Goal: Contribute content: Add original content to the website for others to see

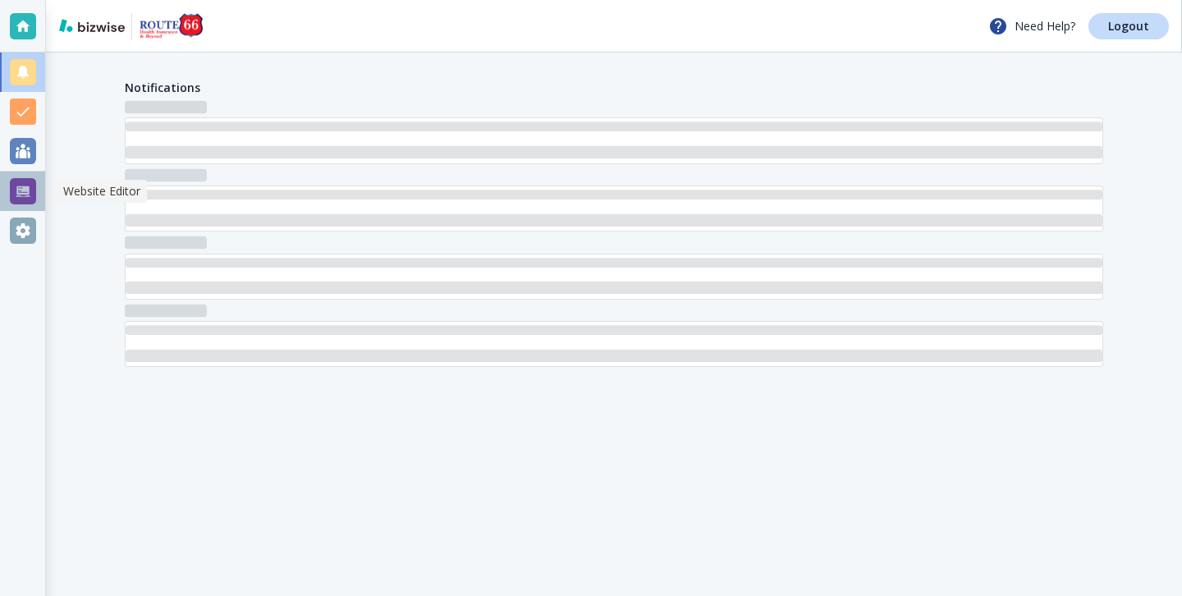
click at [27, 197] on div at bounding box center [23, 191] width 26 height 26
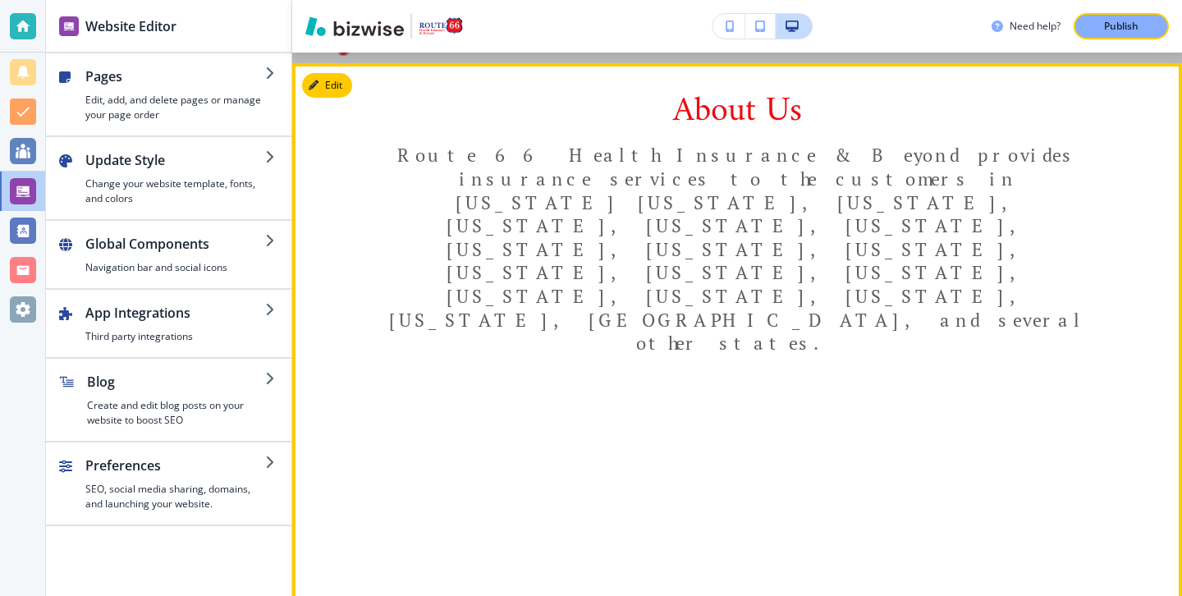
scroll to position [582, 0]
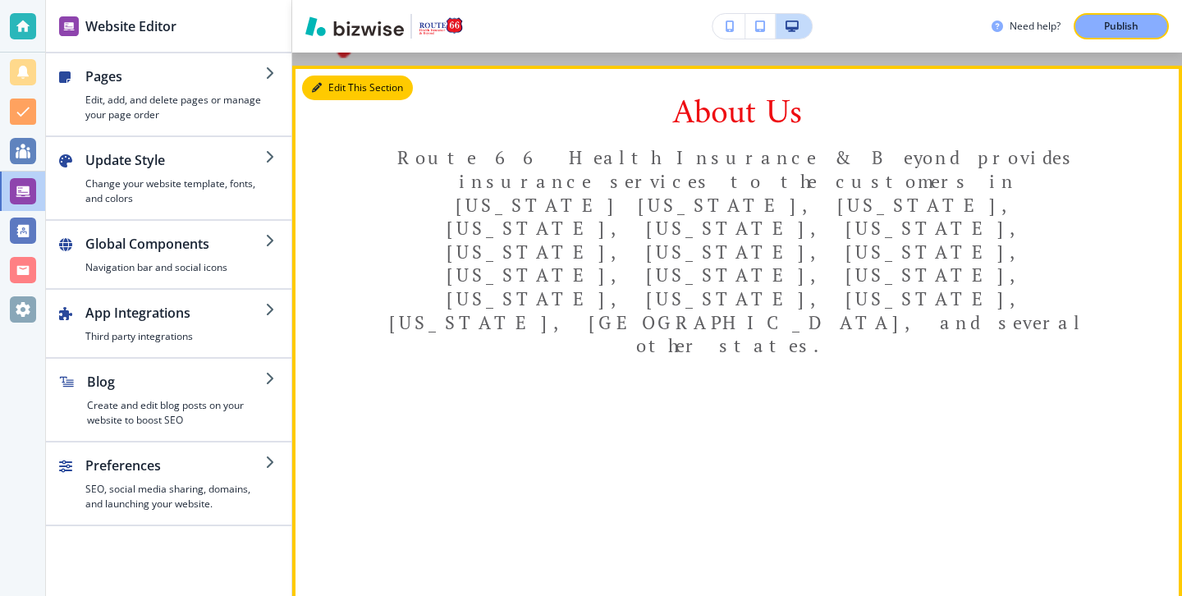
click at [339, 88] on button "Edit This Section" at bounding box center [357, 88] width 111 height 25
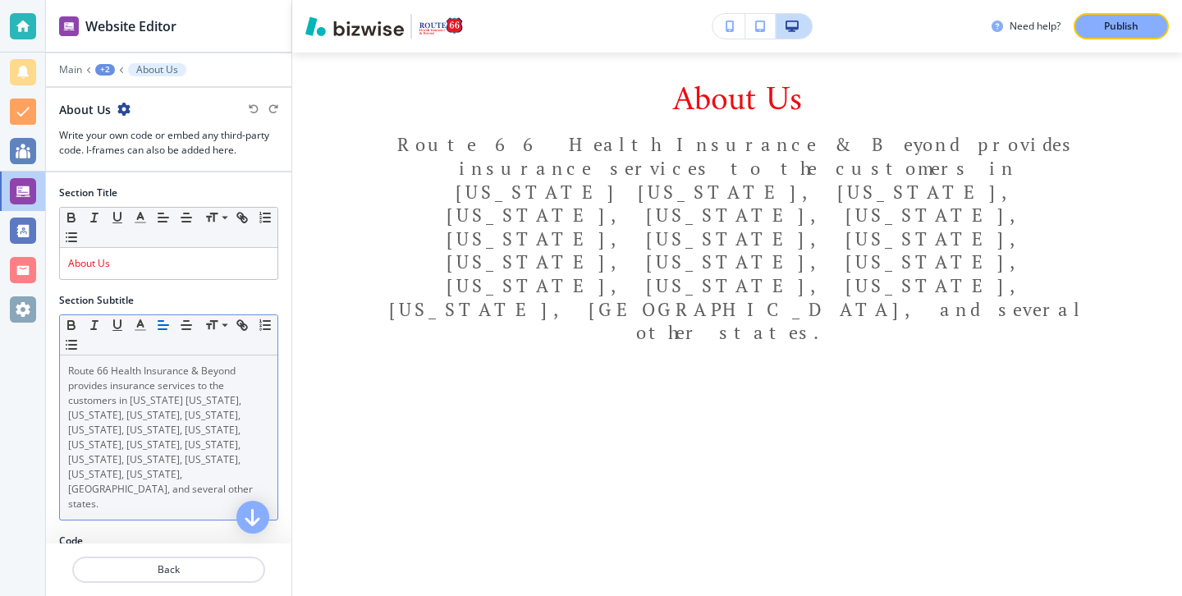
scroll to position [76, 0]
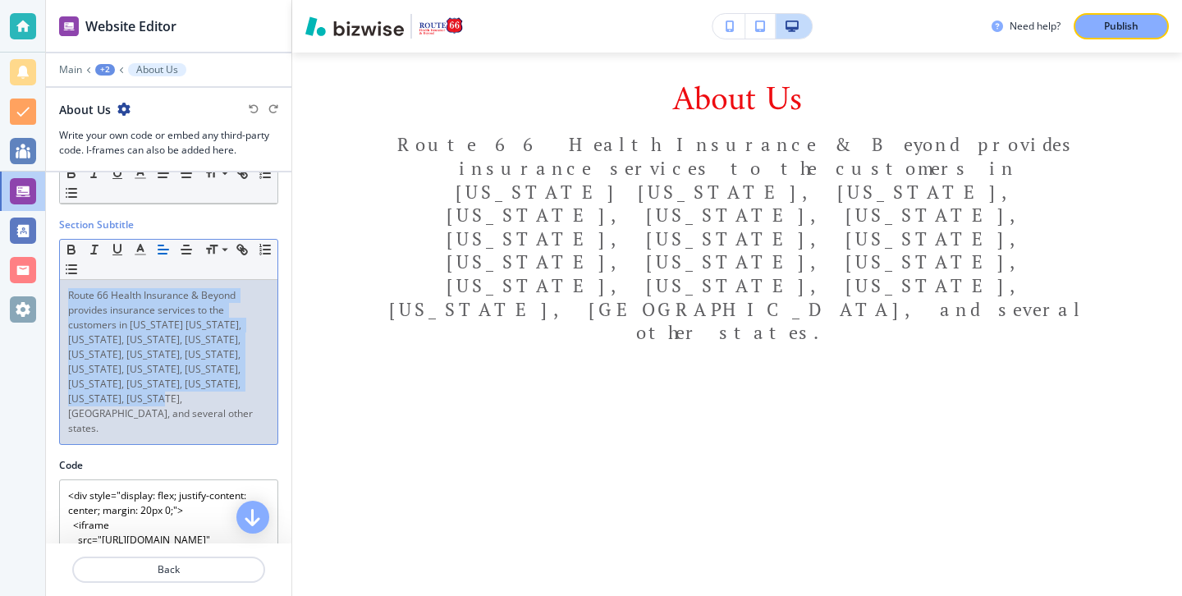
drag, startPoint x: 201, startPoint y: 401, endPoint x: 43, endPoint y: 281, distance: 198.7
click at [43, 281] on div "Website Editor Main +2 About Us About Us Write your own code or embed any third…" at bounding box center [591, 298] width 1182 height 596
copy span "Route 66 Health Insurance & Beyond provides insurance services to the customers…"
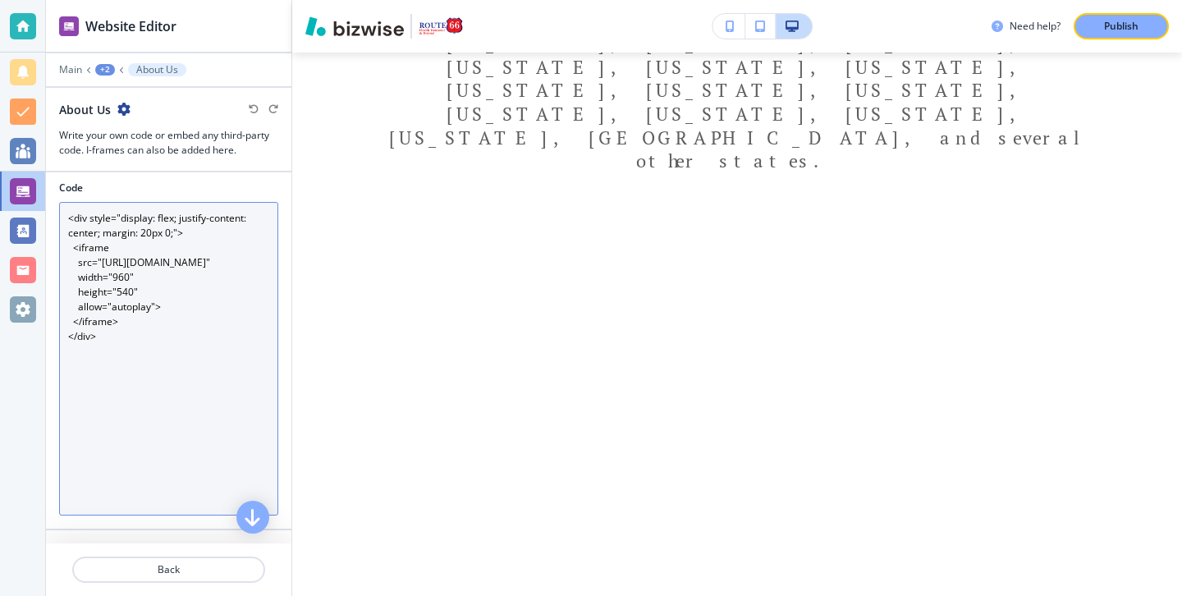
scroll to position [441, 0]
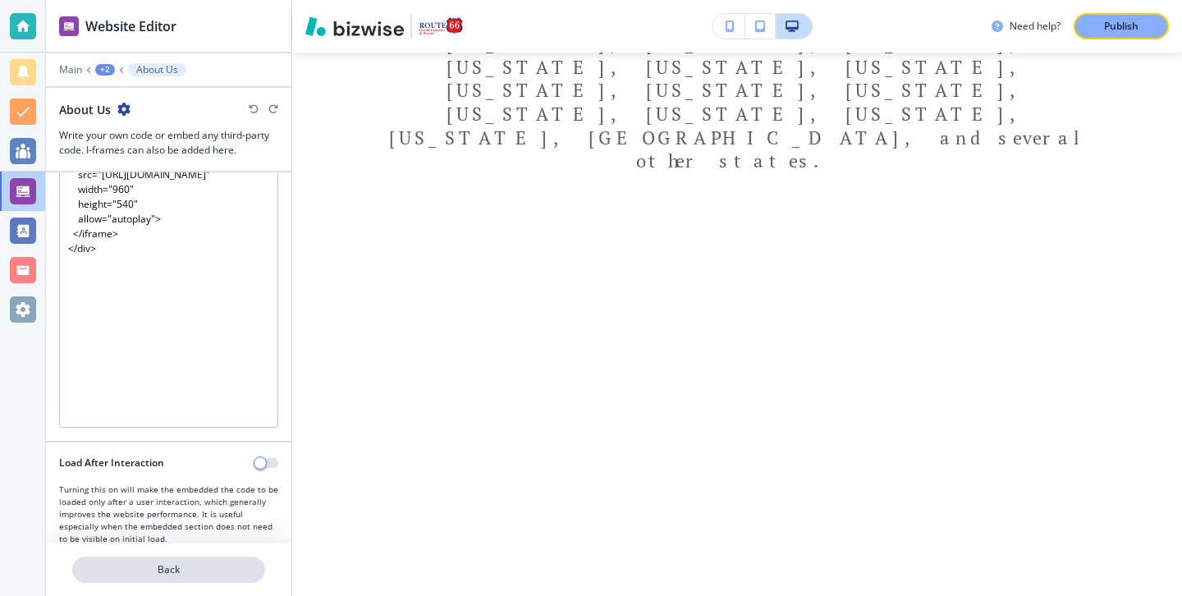
click at [177, 566] on p "Back" at bounding box center [169, 569] width 190 height 15
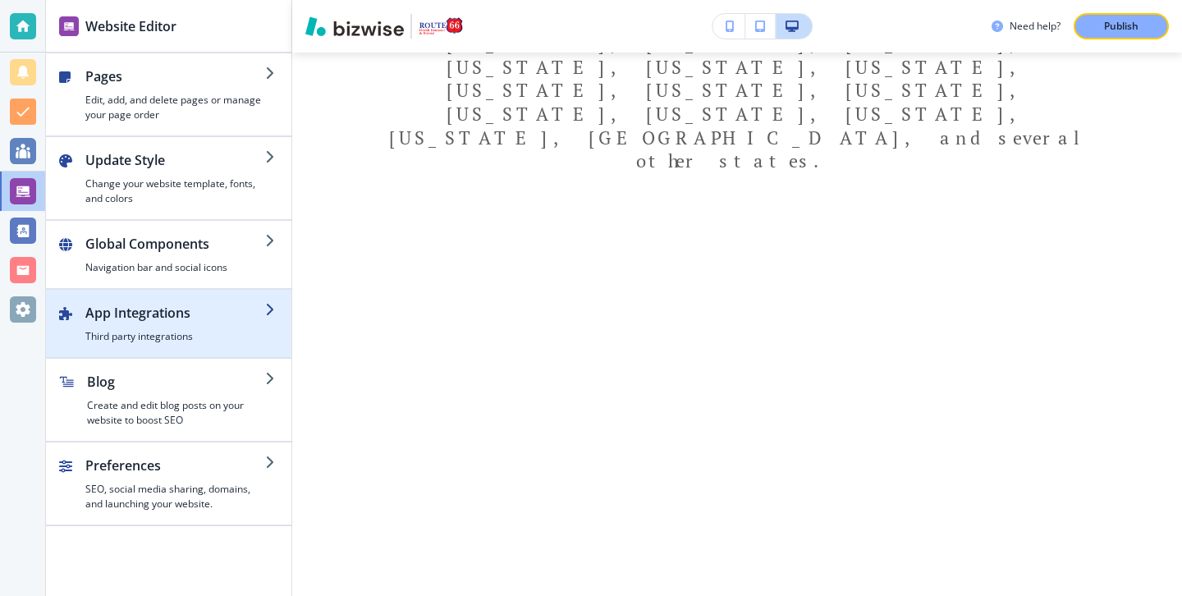
click at [181, 350] on div "button" at bounding box center [169, 350] width 246 height 13
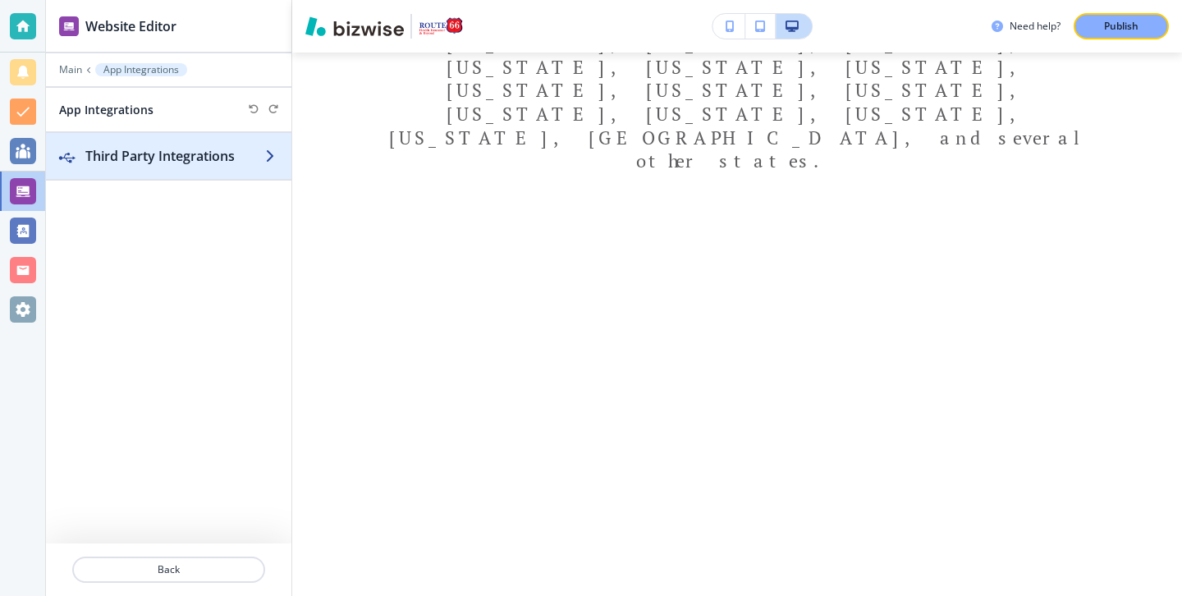
click at [189, 140] on div "button" at bounding box center [169, 139] width 246 height 13
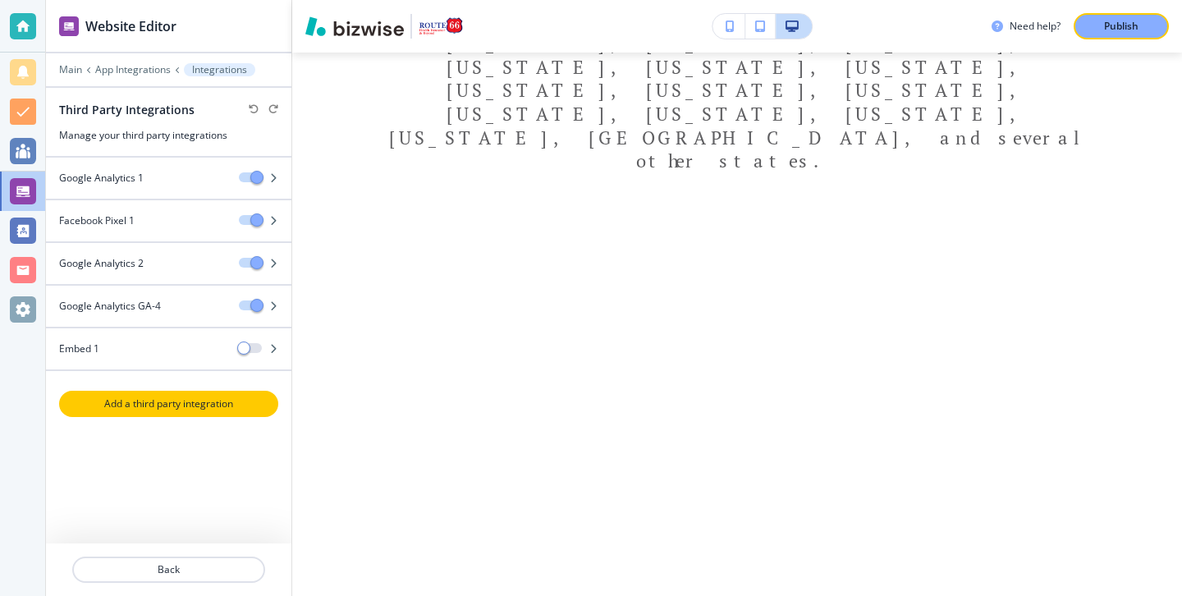
click at [161, 397] on p "Add a third party integration" at bounding box center [169, 404] width 216 height 15
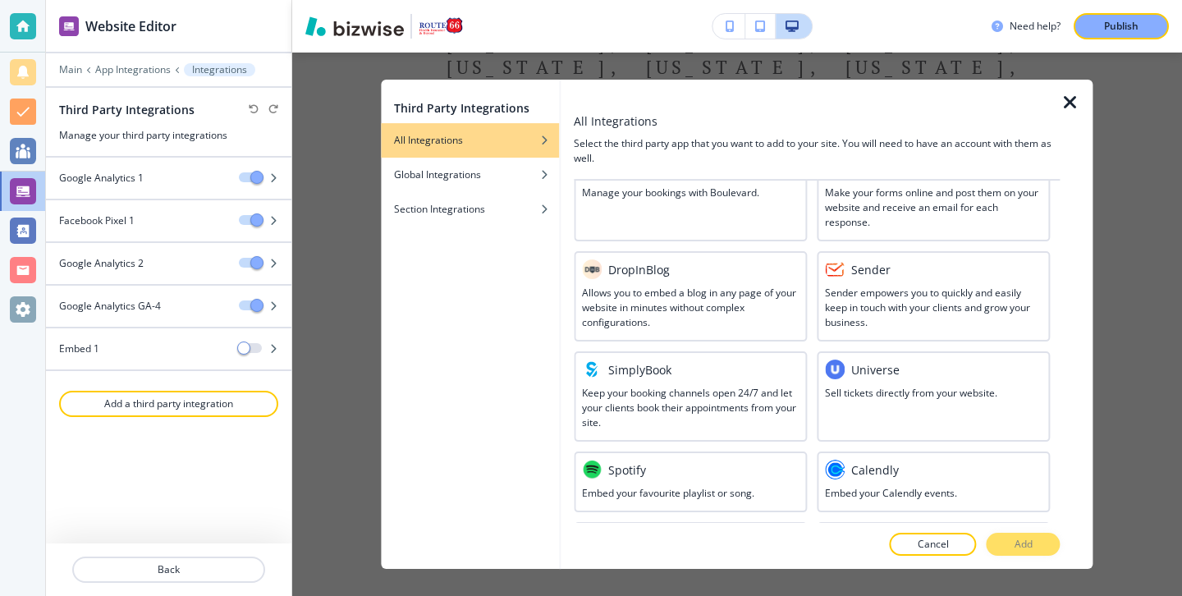
scroll to position [932, 0]
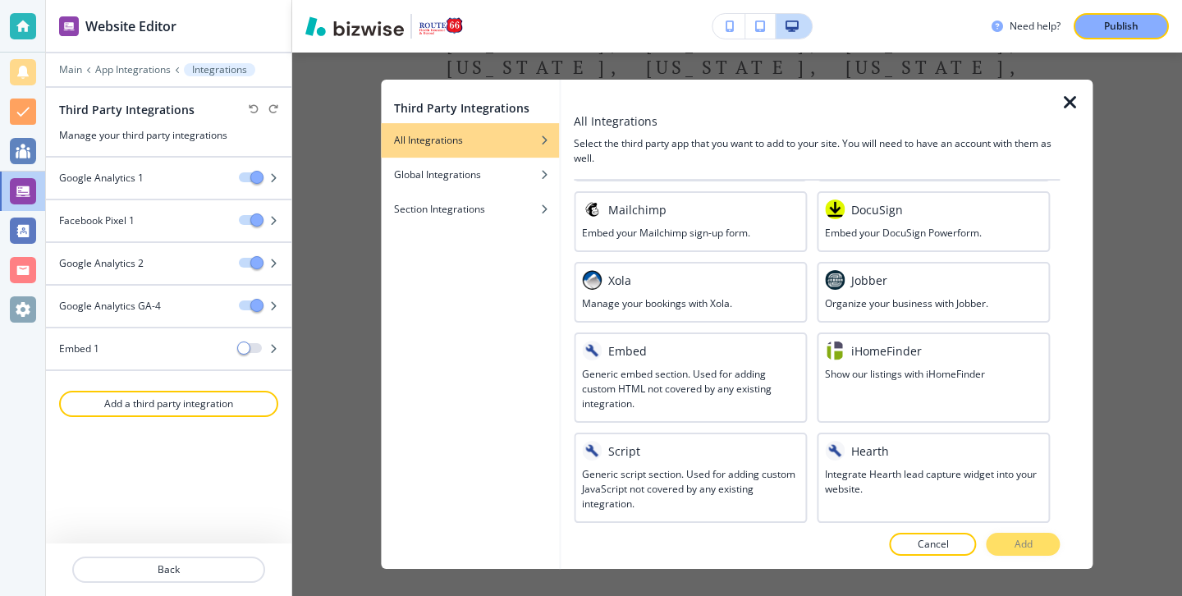
click at [671, 379] on h3 "Generic embed section. Used for adding custom HTML not covered by any existing …" at bounding box center [690, 389] width 217 height 44
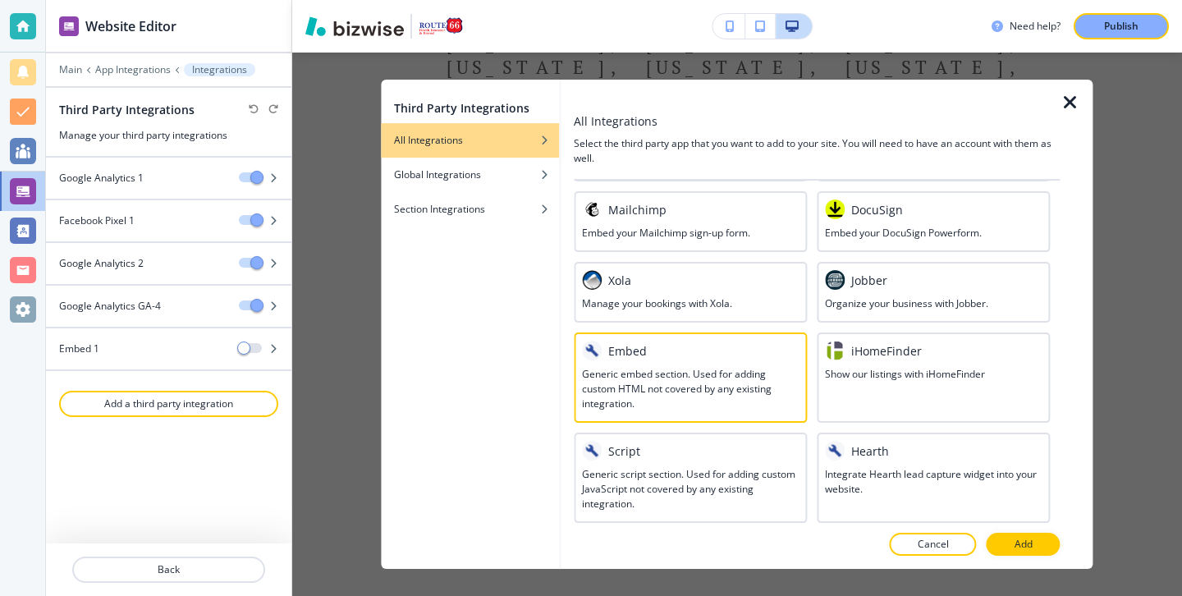
click at [1014, 531] on div at bounding box center [817, 528] width 486 height 10
click at [1015, 539] on p "Add" at bounding box center [1024, 544] width 18 height 15
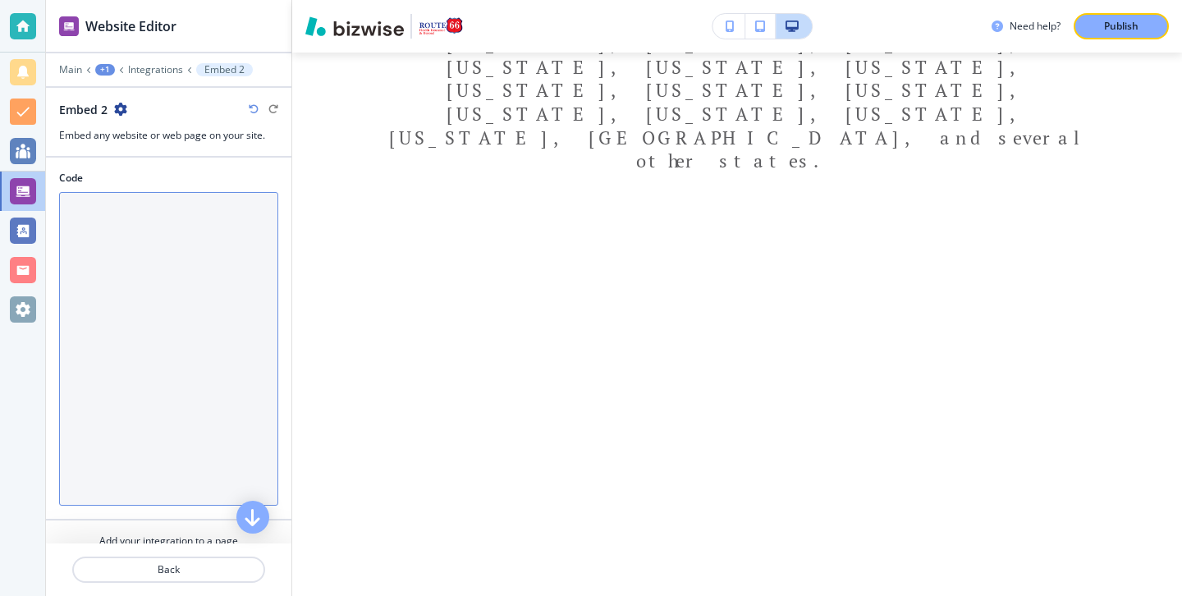
click at [268, 283] on textarea "Code" at bounding box center [168, 349] width 219 height 314
paste textarea "Route 66 Health Insurance & Beyond provides insurance services to the customers…"
type textarea "Route 66 Health Insurance & Beyond provides insurance services to the customers…"
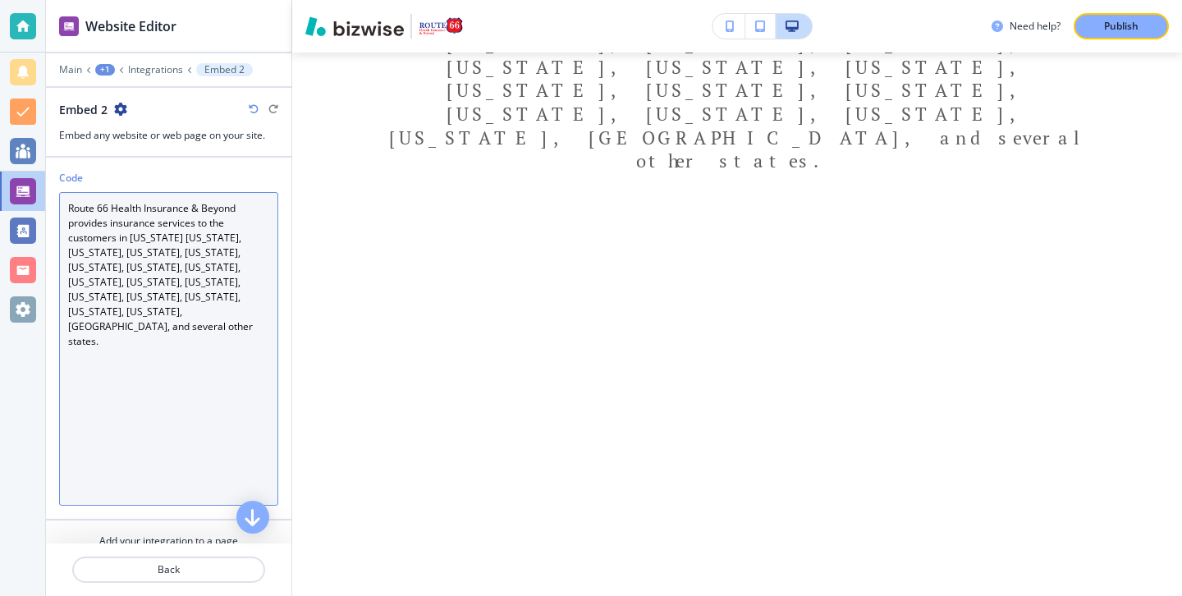
drag, startPoint x: 198, startPoint y: 317, endPoint x: 30, endPoint y: 165, distance: 226.7
click at [30, 165] on div "Website Editor Main +1 Integrations Embed 2 Embed 2 Embed any website or web pa…" at bounding box center [591, 298] width 1182 height 596
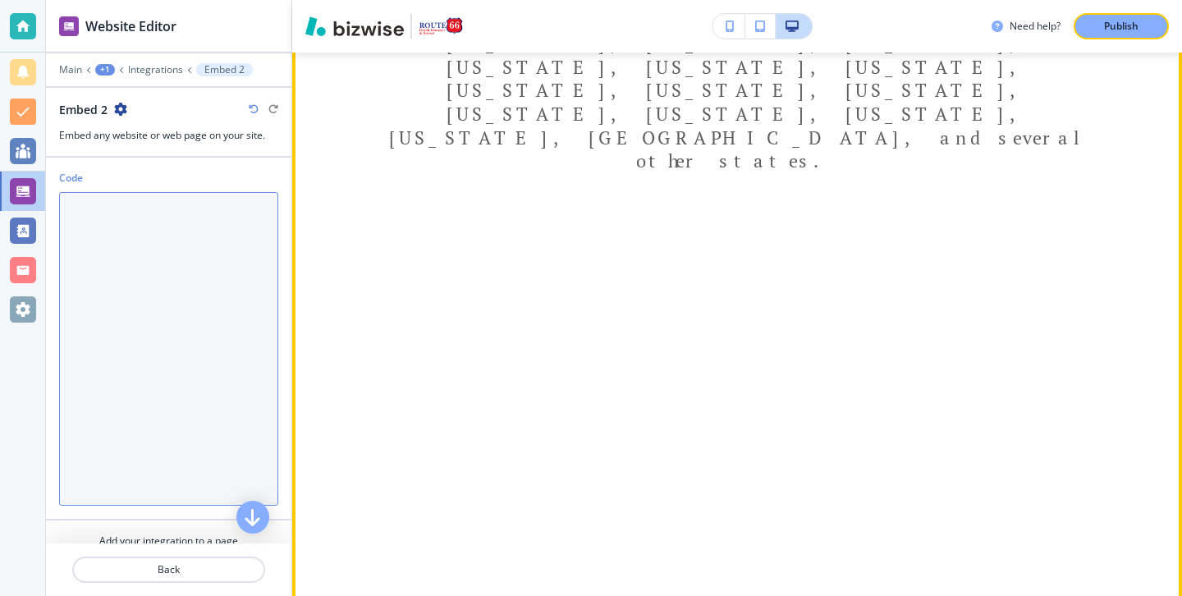
paste textarea "<div style="position: relative; width: 100%; height: 0; padding-top: 56.2500%; …"
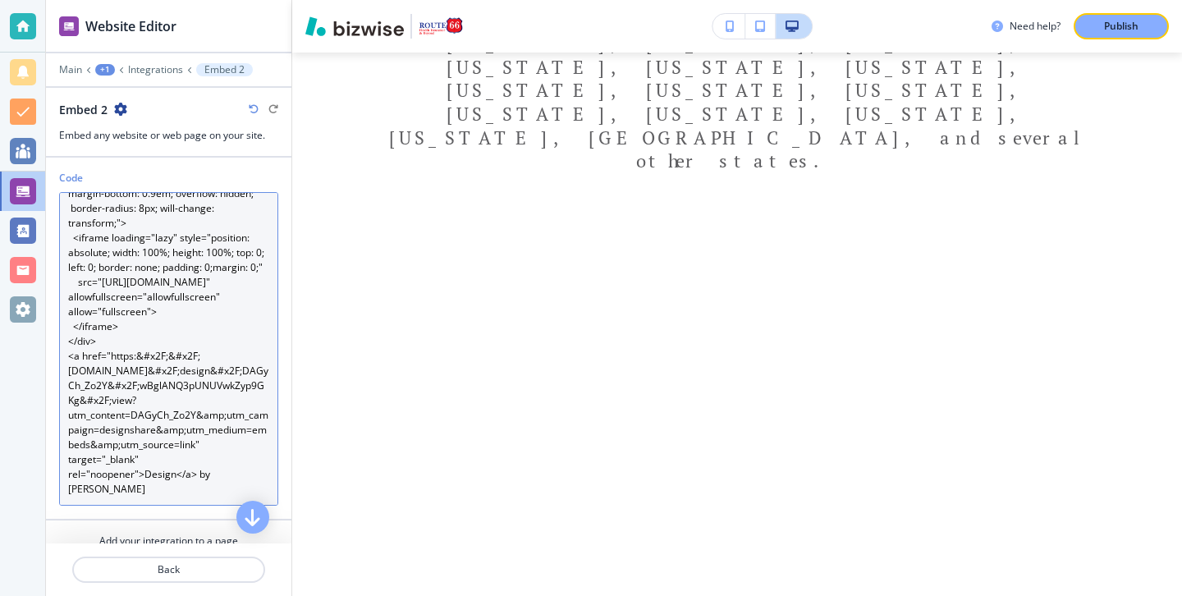
scroll to position [89, 0]
type textarea "<div style="position: relative; width: 100%; height: 0; padding-top: 56.2500%; …"
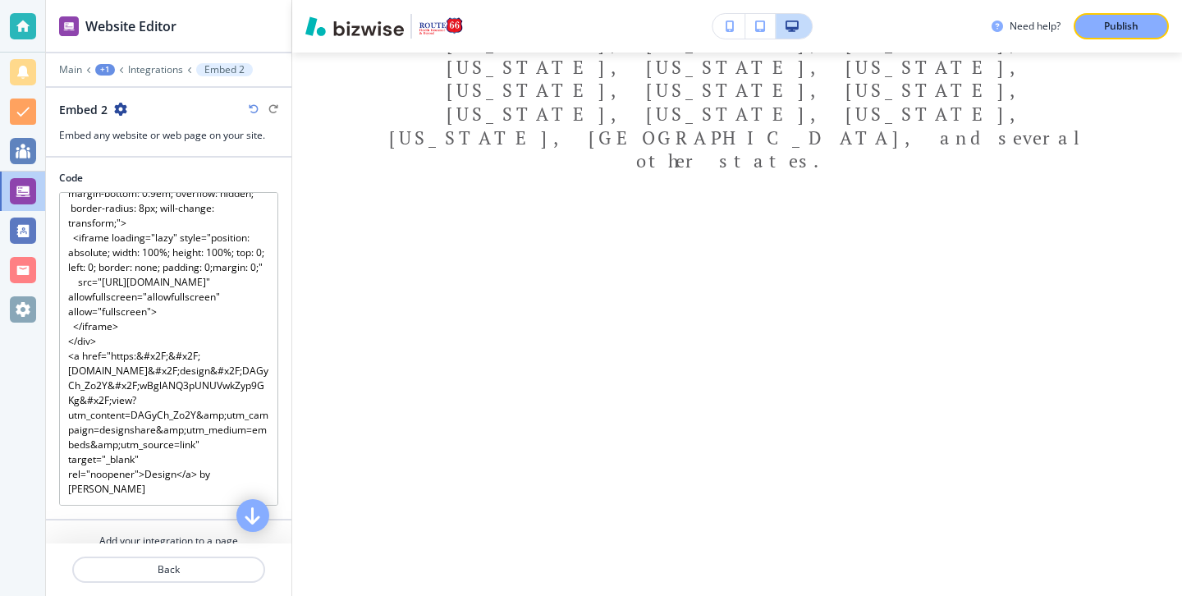
click at [240, 511] on button "button" at bounding box center [252, 515] width 33 height 33
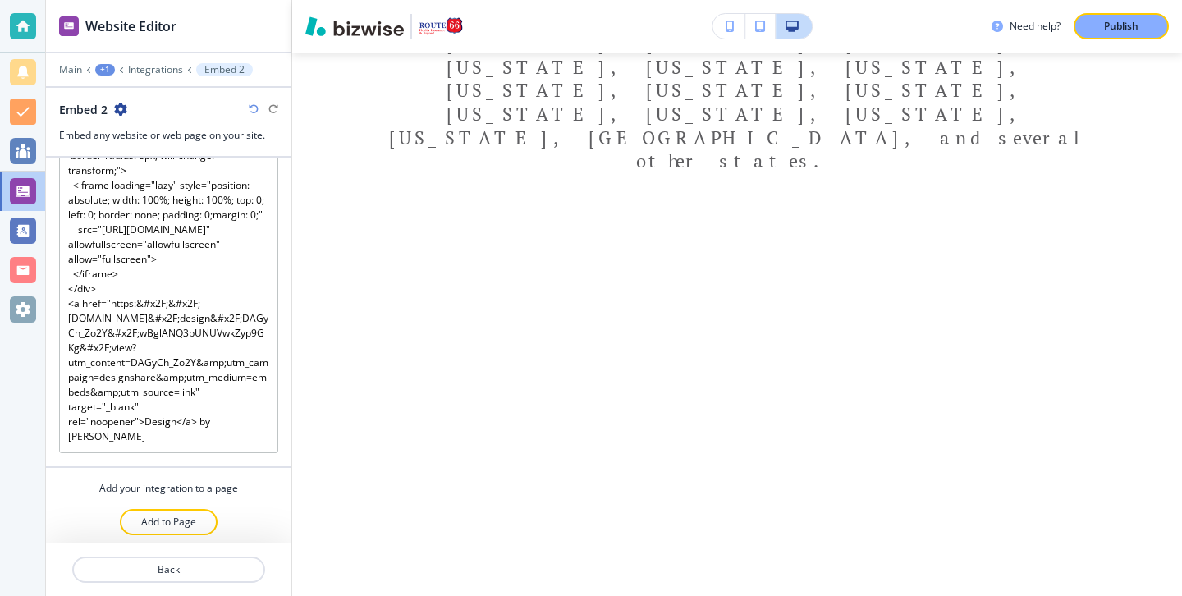
scroll to position [57, 0]
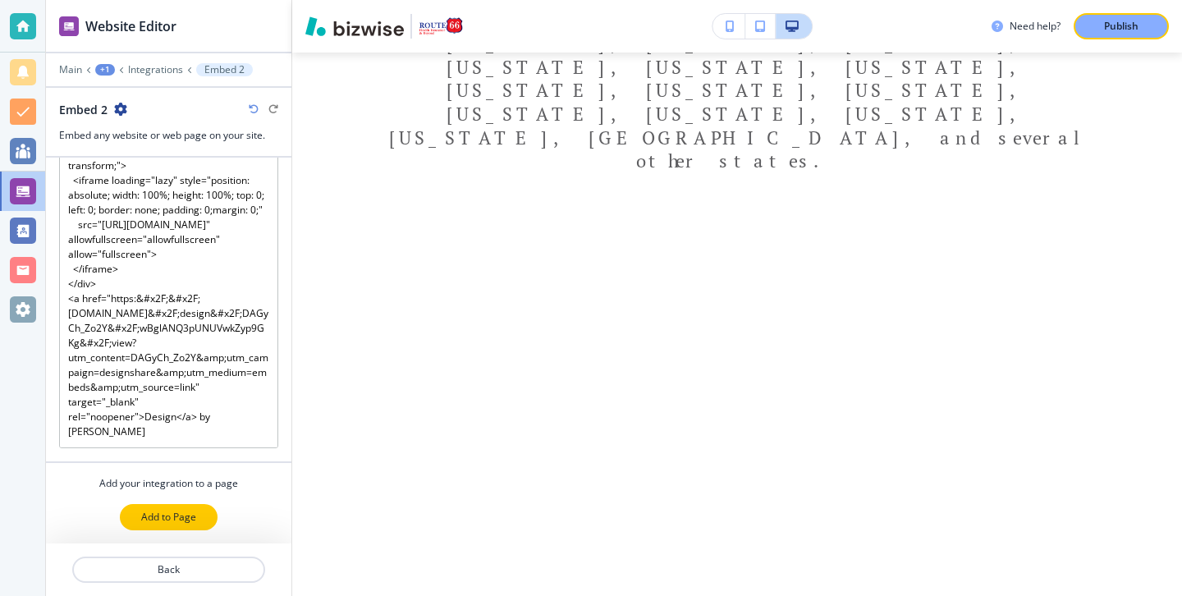
click at [209, 526] on button "Add to Page" at bounding box center [169, 517] width 98 height 26
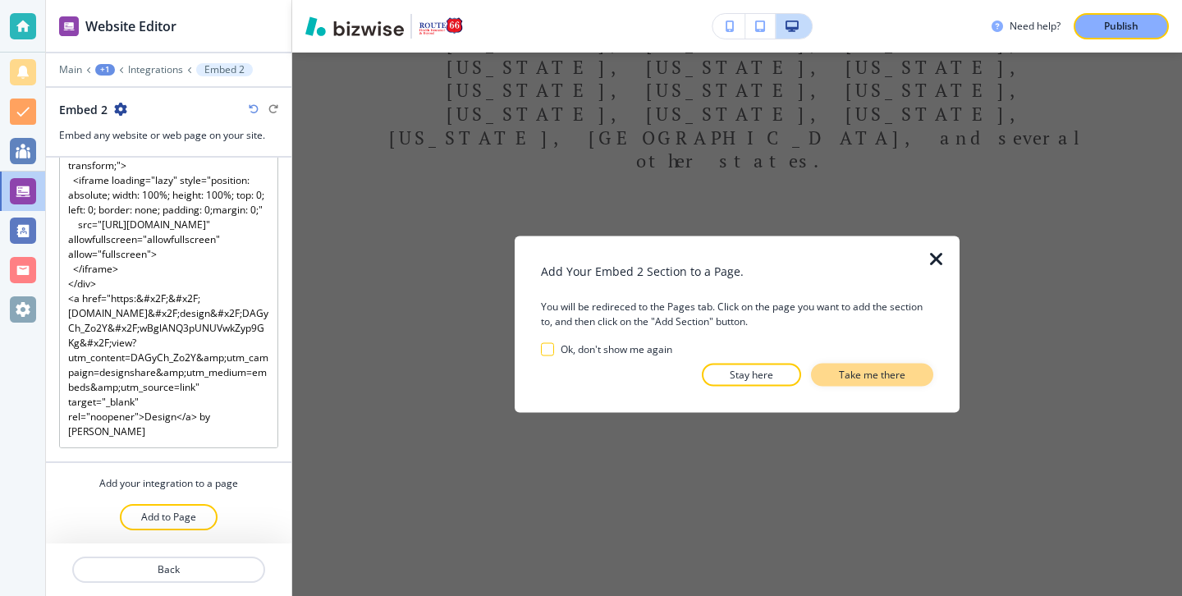
click at [879, 374] on p "Take me there" at bounding box center [872, 375] width 67 height 15
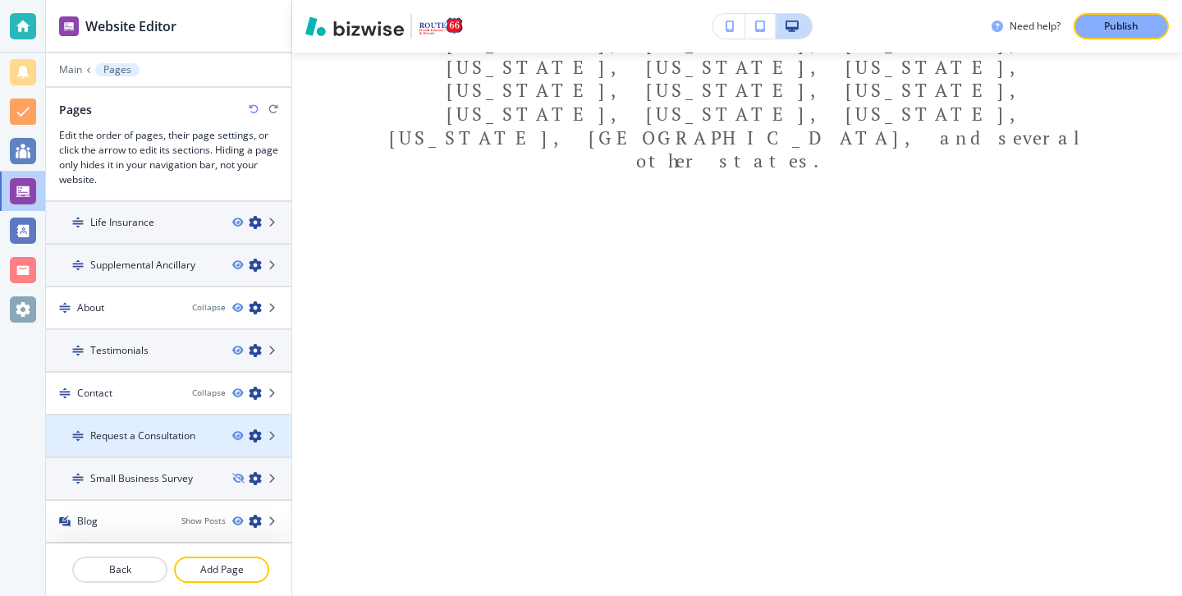
scroll to position [0, 0]
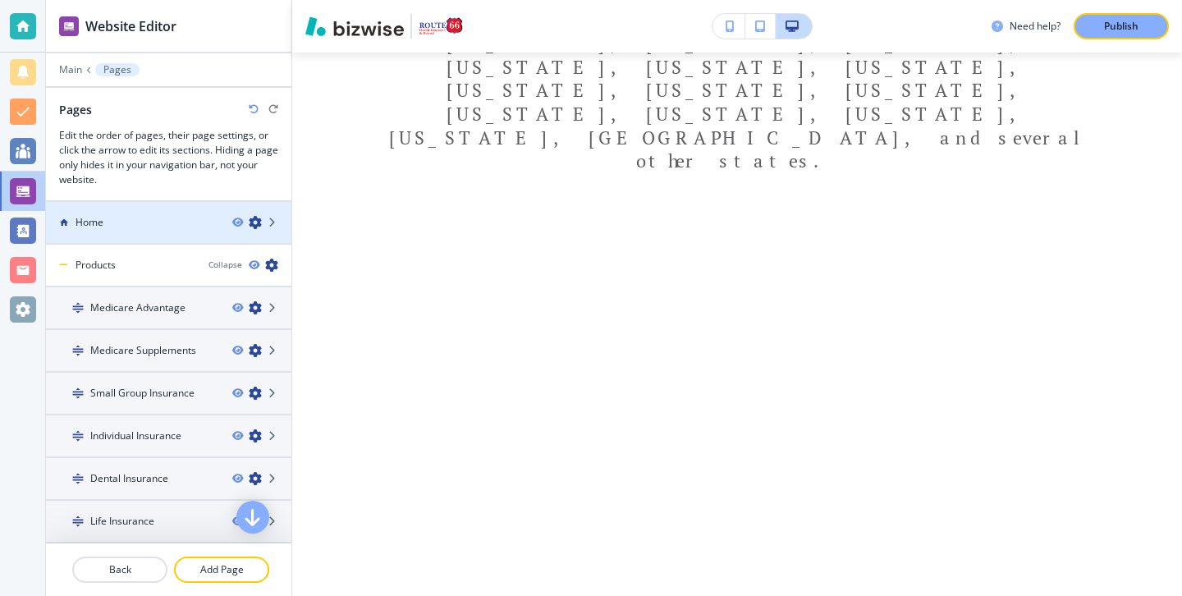
click at [151, 238] on div at bounding box center [169, 236] width 246 height 13
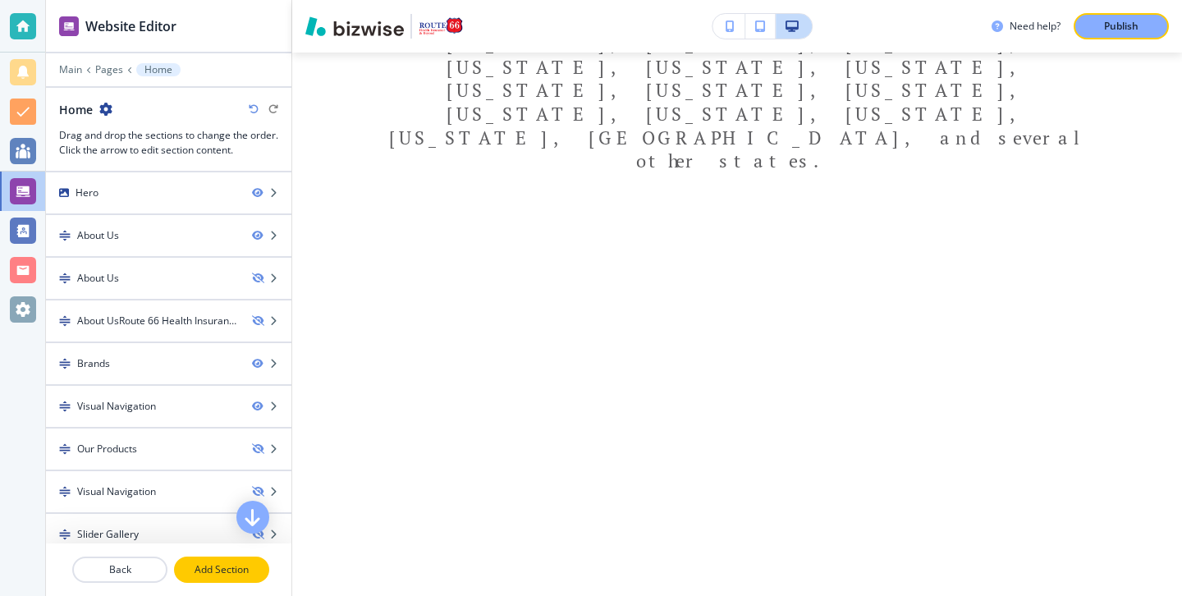
click at [226, 568] on p "Add Section" at bounding box center [222, 569] width 92 height 15
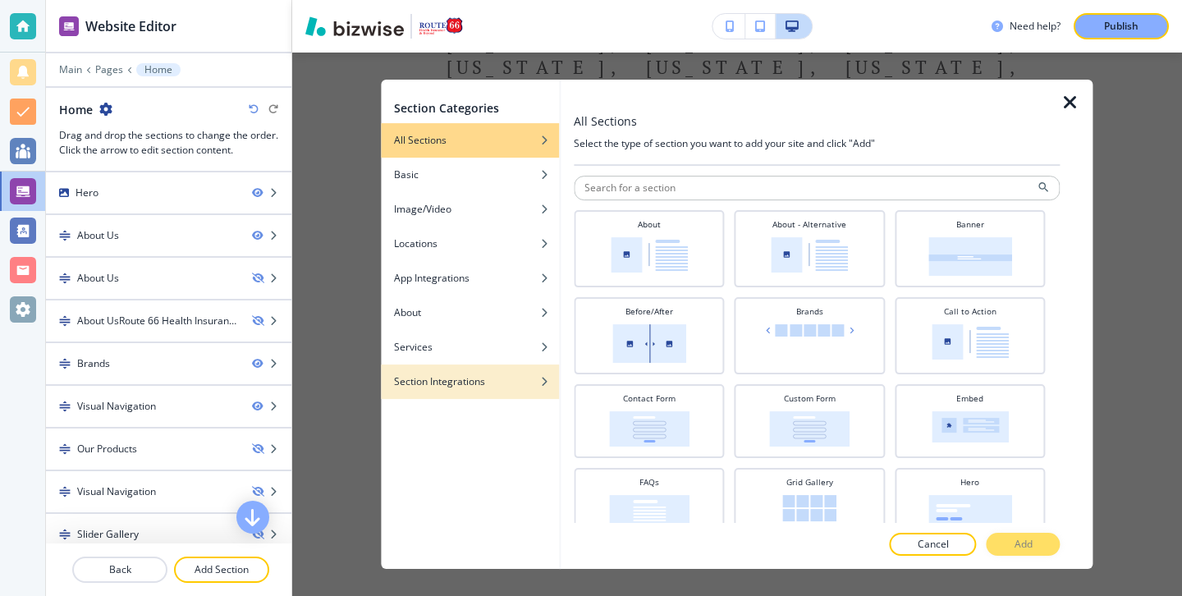
click at [480, 385] on h4 "Section Integrations" at bounding box center [439, 381] width 91 height 15
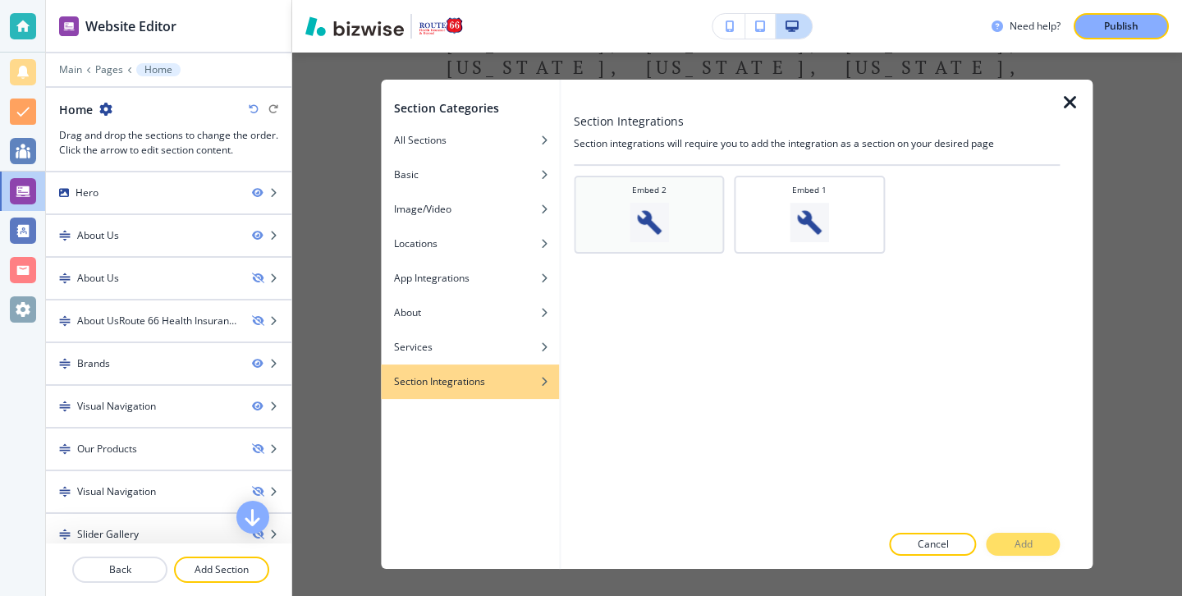
click at [715, 232] on div "Embed 2" at bounding box center [649, 213] width 134 height 58
click at [1011, 552] on button "Add" at bounding box center [1024, 544] width 74 height 23
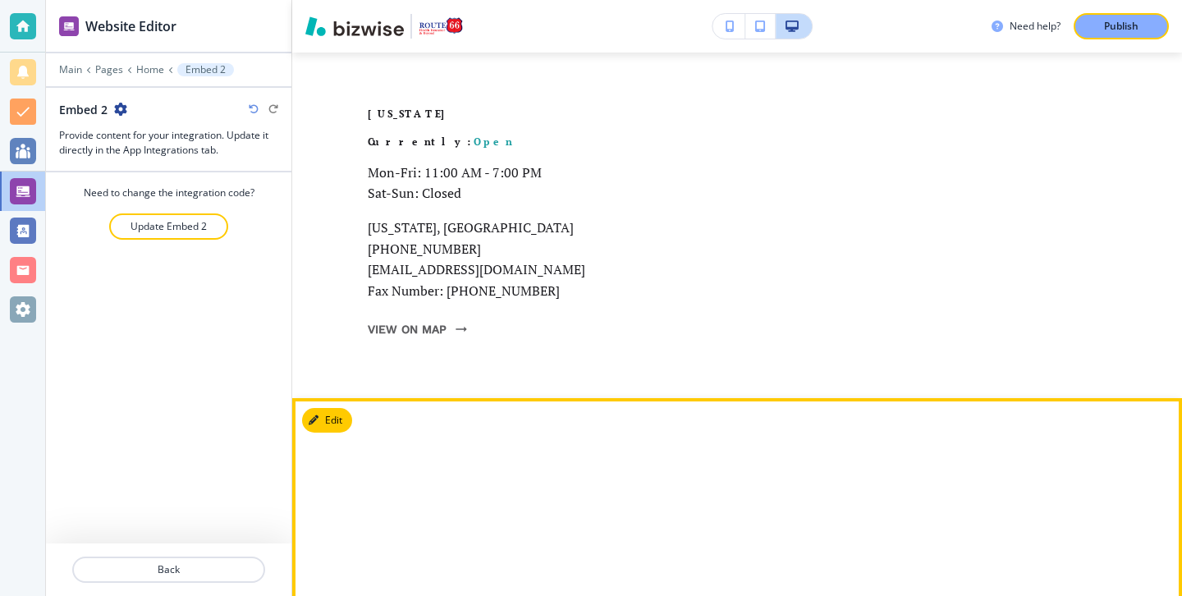
scroll to position [8719, 0]
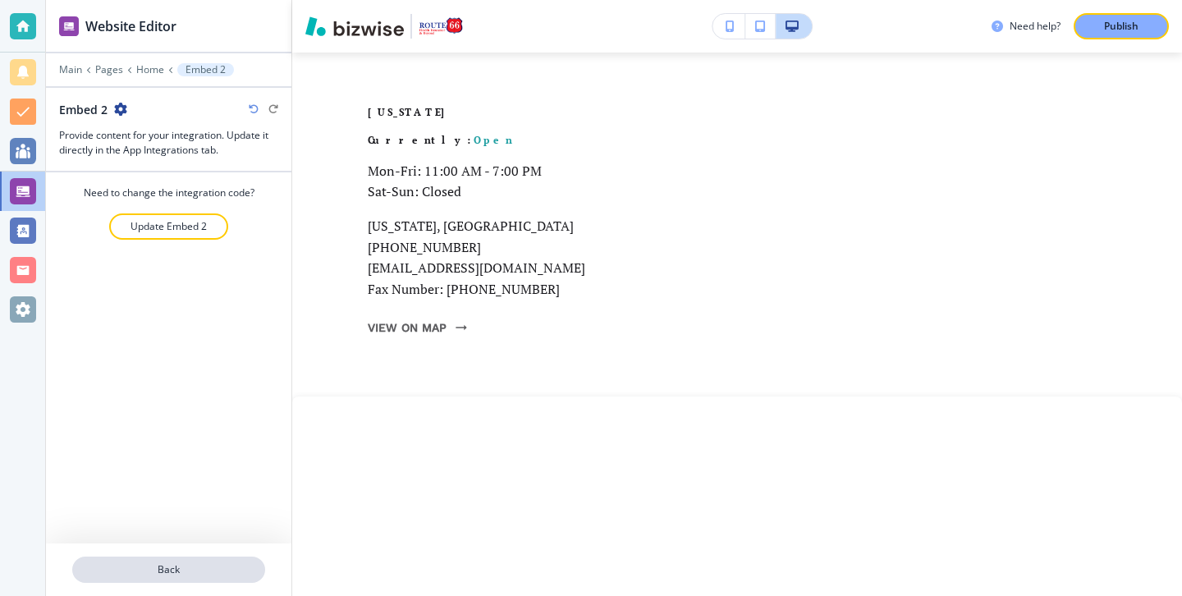
click at [168, 557] on button "Back" at bounding box center [168, 570] width 193 height 26
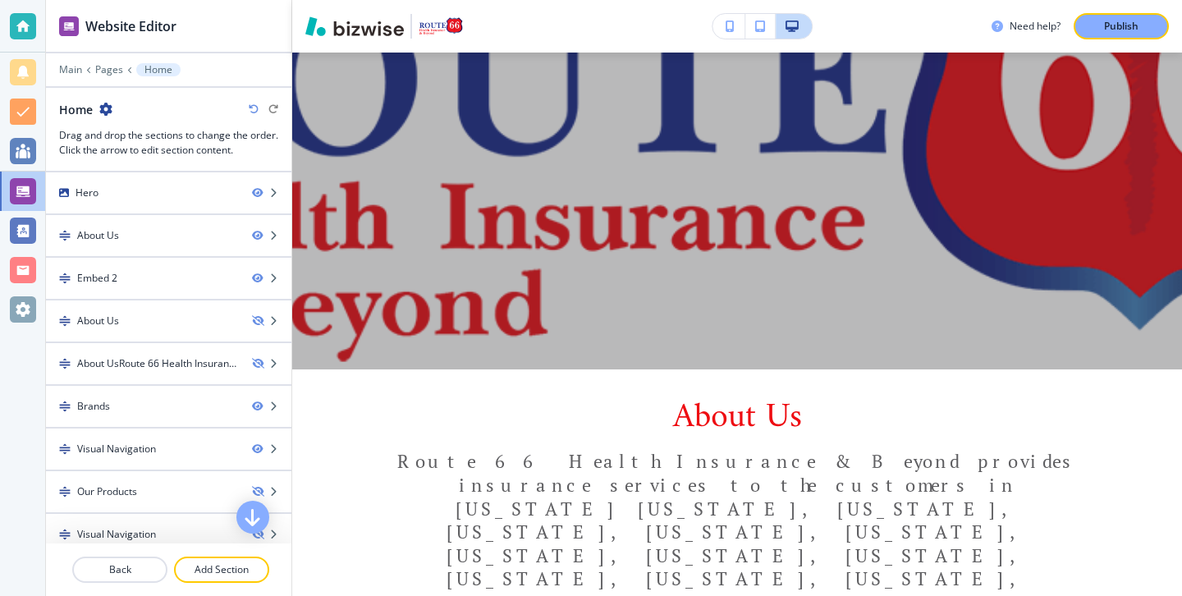
scroll to position [0, 0]
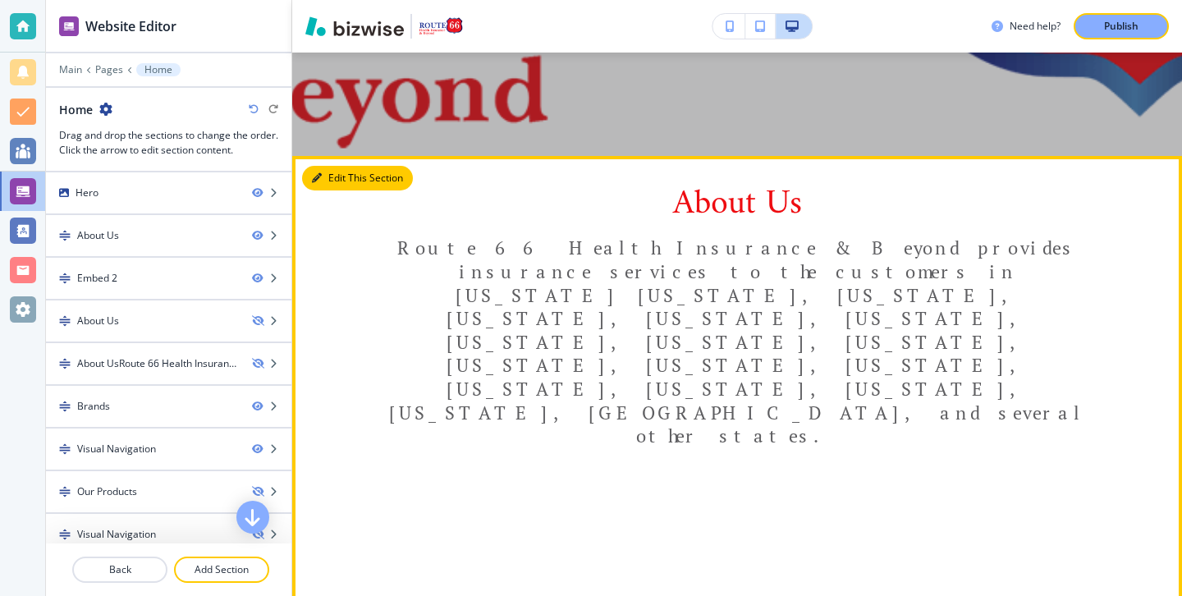
click at [331, 187] on button "Edit This Section" at bounding box center [357, 178] width 111 height 25
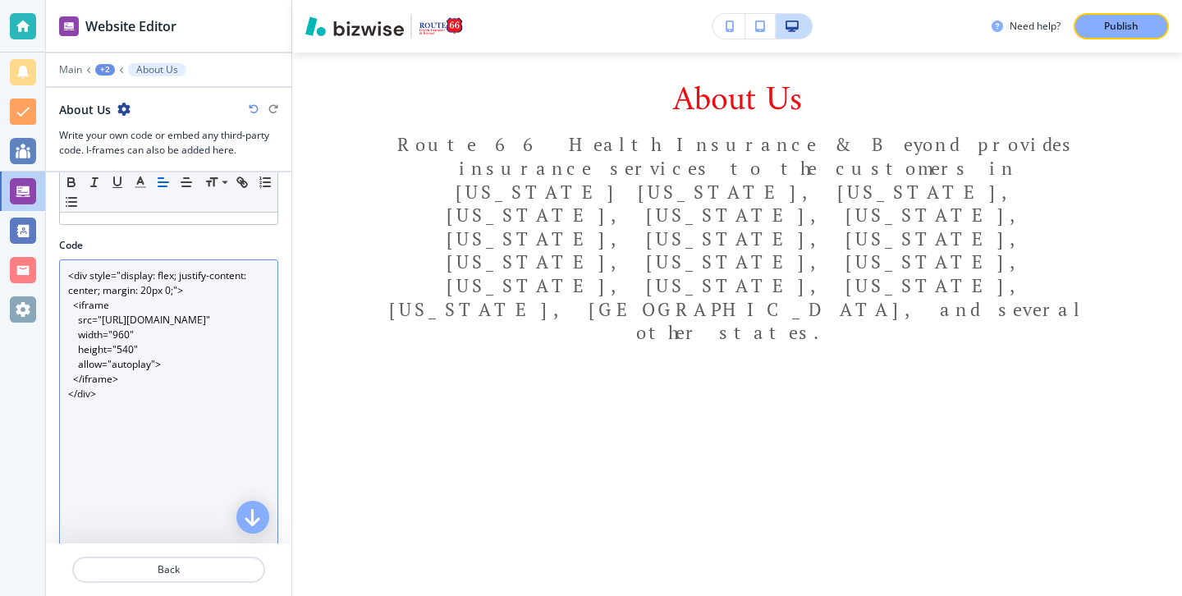
scroll to position [292, 0]
drag, startPoint x: 161, startPoint y: 460, endPoint x: 36, endPoint y: 252, distance: 242.4
click at [36, 252] on div "Website Editor Main +2 About Us About Us Write your own code or embed any third…" at bounding box center [591, 298] width 1182 height 596
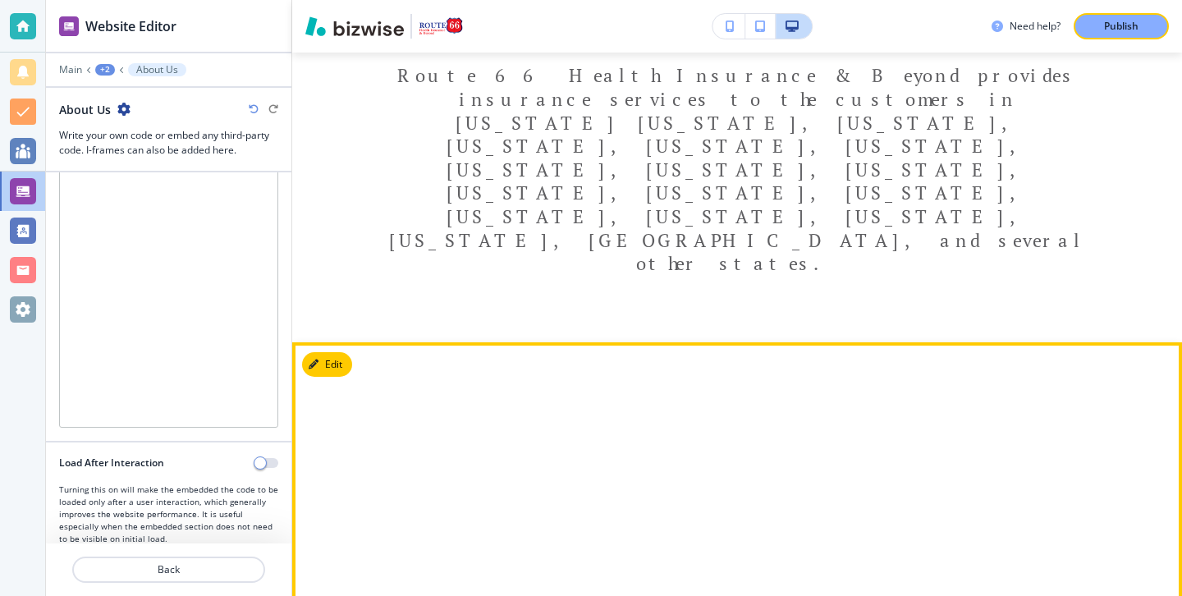
scroll to position [602, 0]
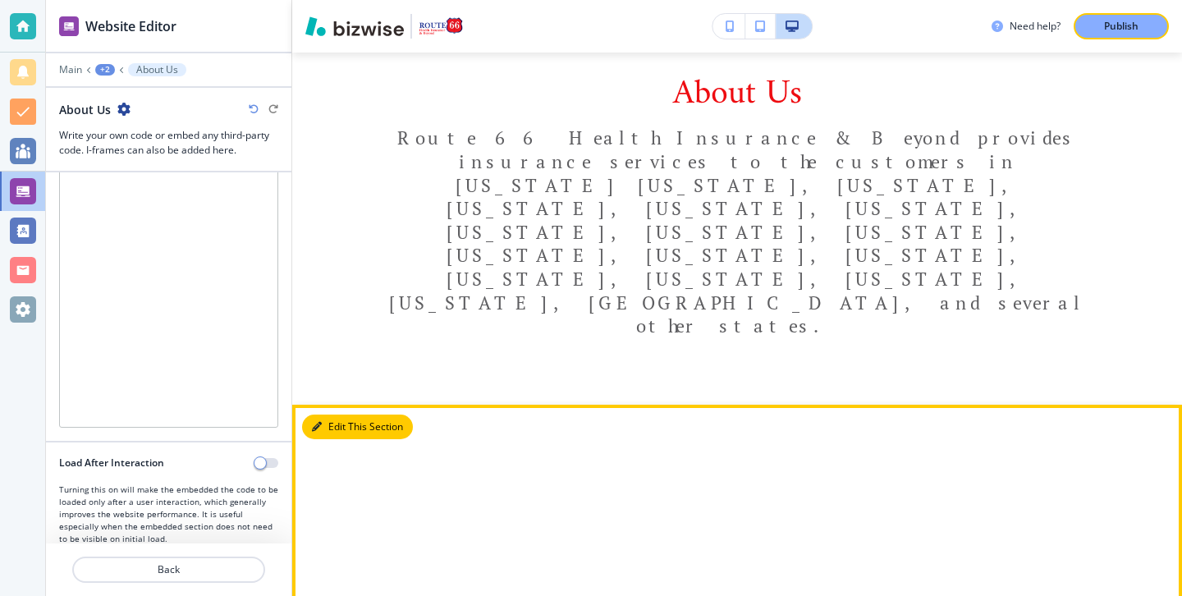
click at [346, 415] on button "Edit This Section" at bounding box center [357, 427] width 111 height 25
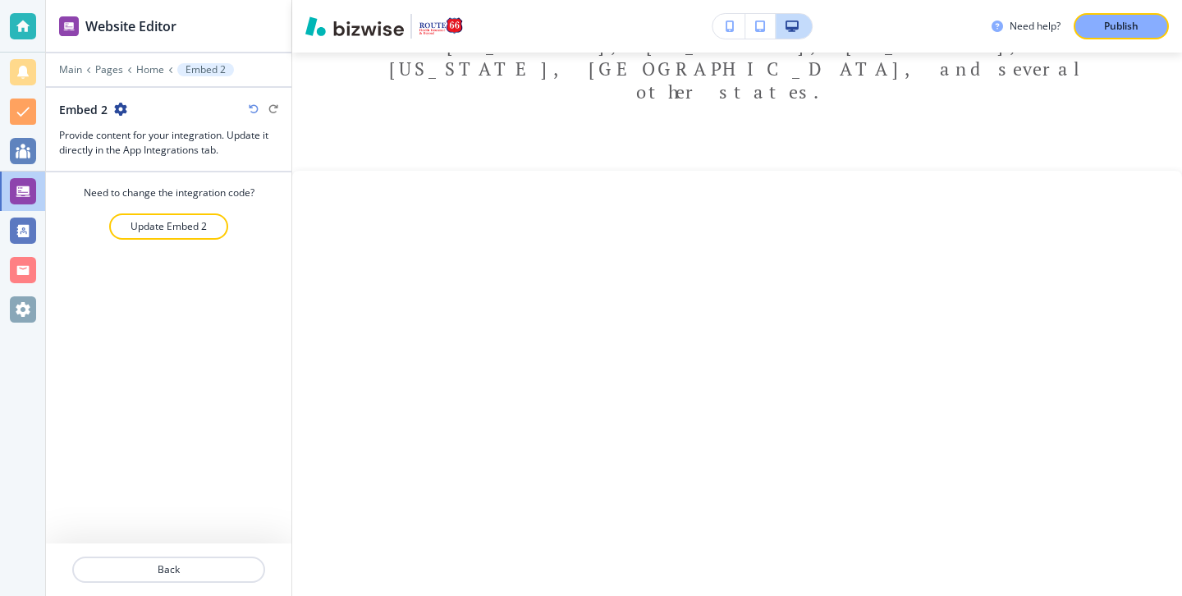
scroll to position [837, 0]
click at [202, 228] on p "Update Embed 2" at bounding box center [169, 226] width 76 height 15
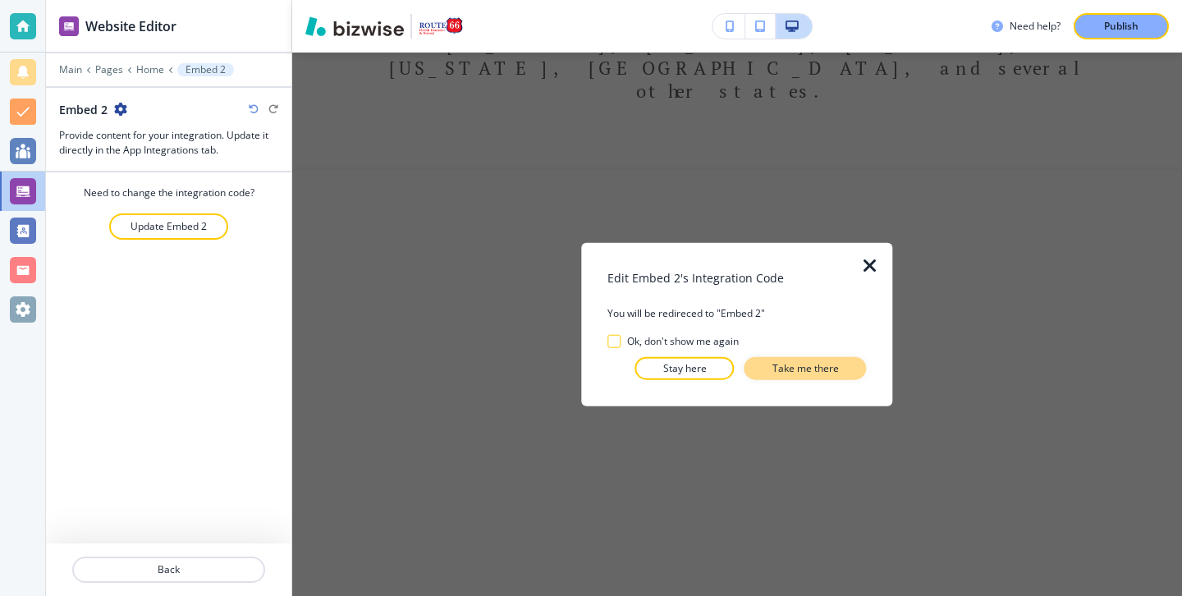
click at [817, 370] on p "Take me there" at bounding box center [806, 367] width 67 height 15
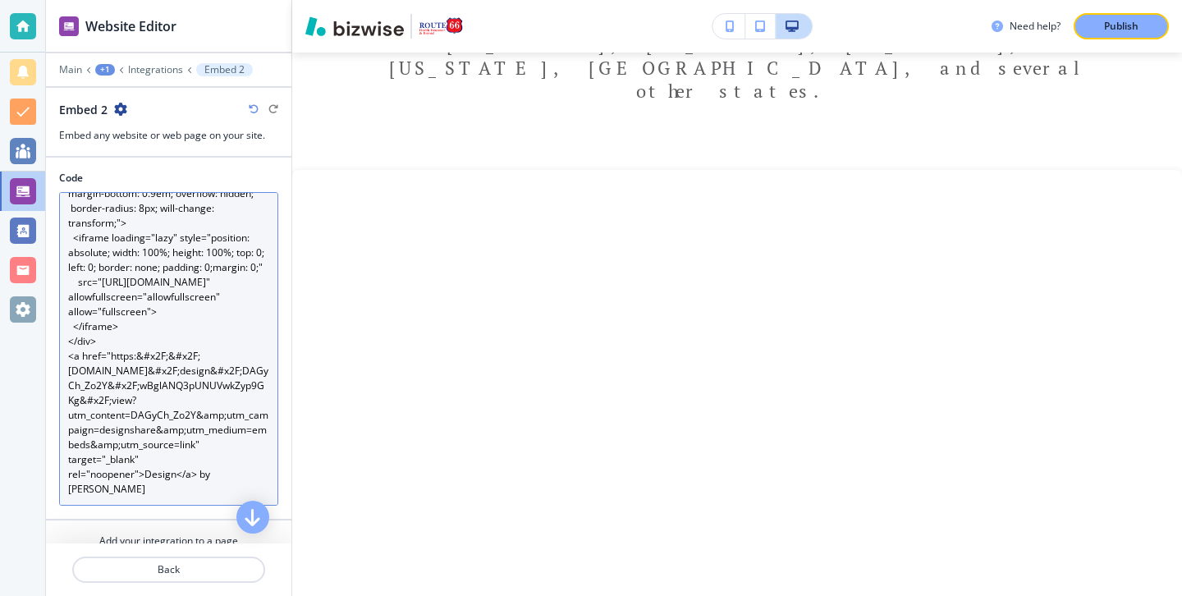
scroll to position [3, 0]
drag, startPoint x: 199, startPoint y: 496, endPoint x: 218, endPoint y: 466, distance: 35.5
click at [218, 466] on textarea "<div style="position: relative; width: 100%; height: 0; padding-top: 56.2500%; …" at bounding box center [168, 346] width 219 height 314
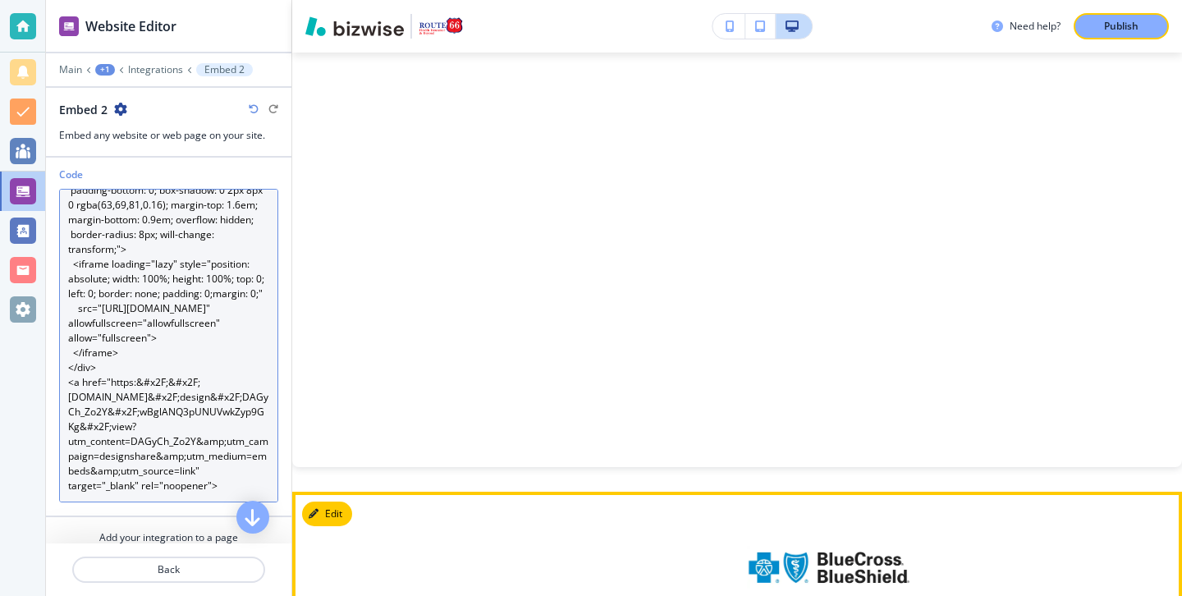
scroll to position [981, 0]
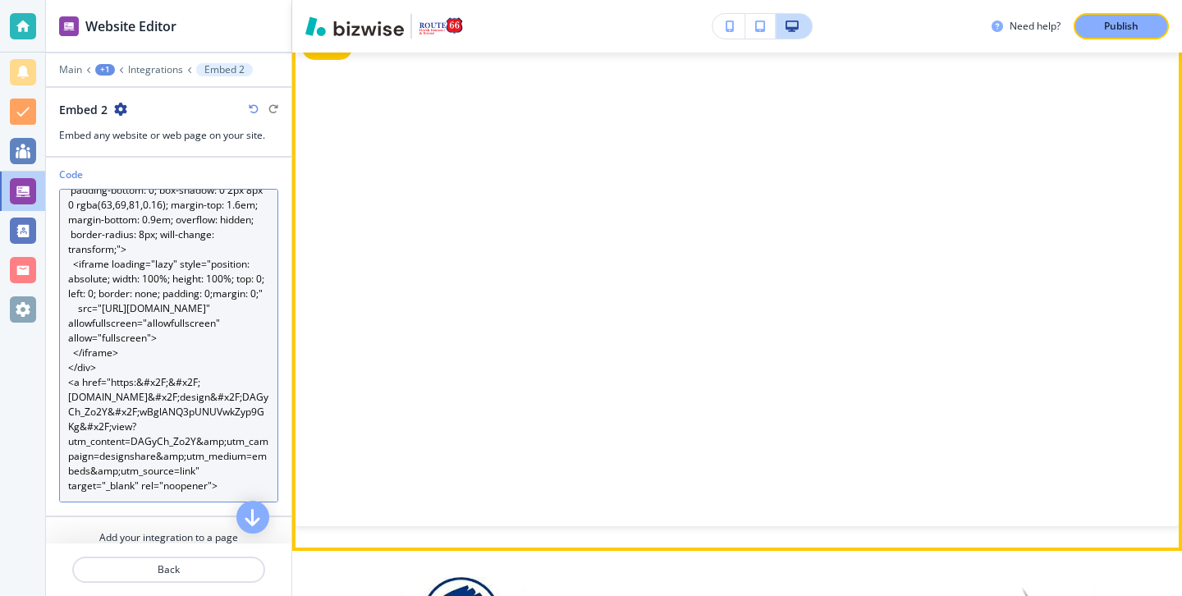
type textarea "<div style="position: relative; width: 100%; height: 0; padding-top: 56.2500%; …"
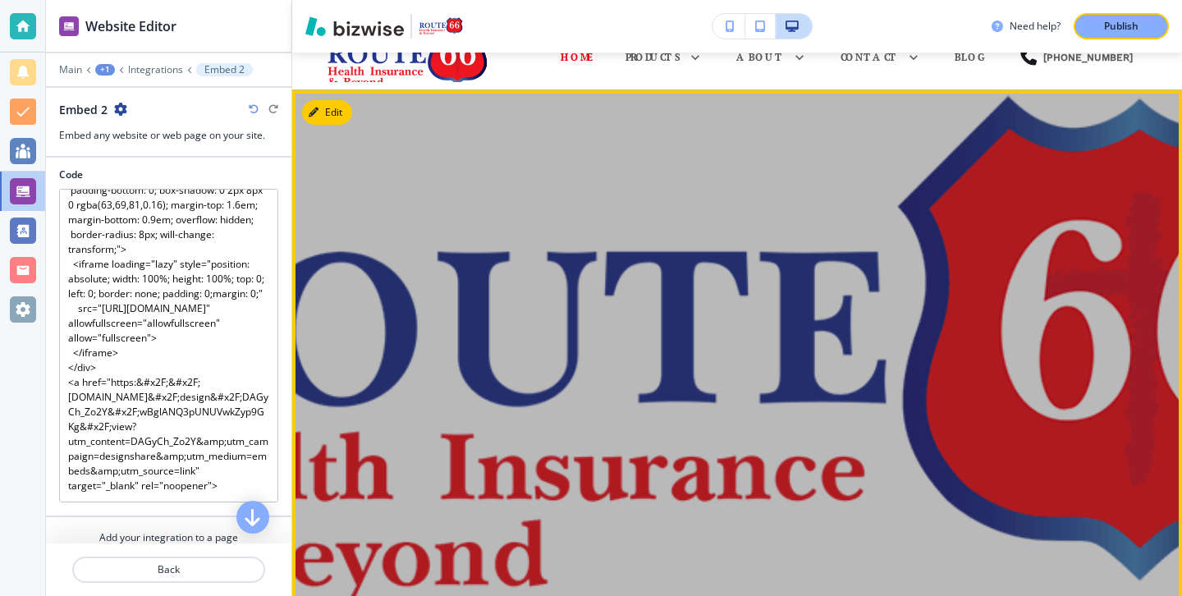
scroll to position [0, 0]
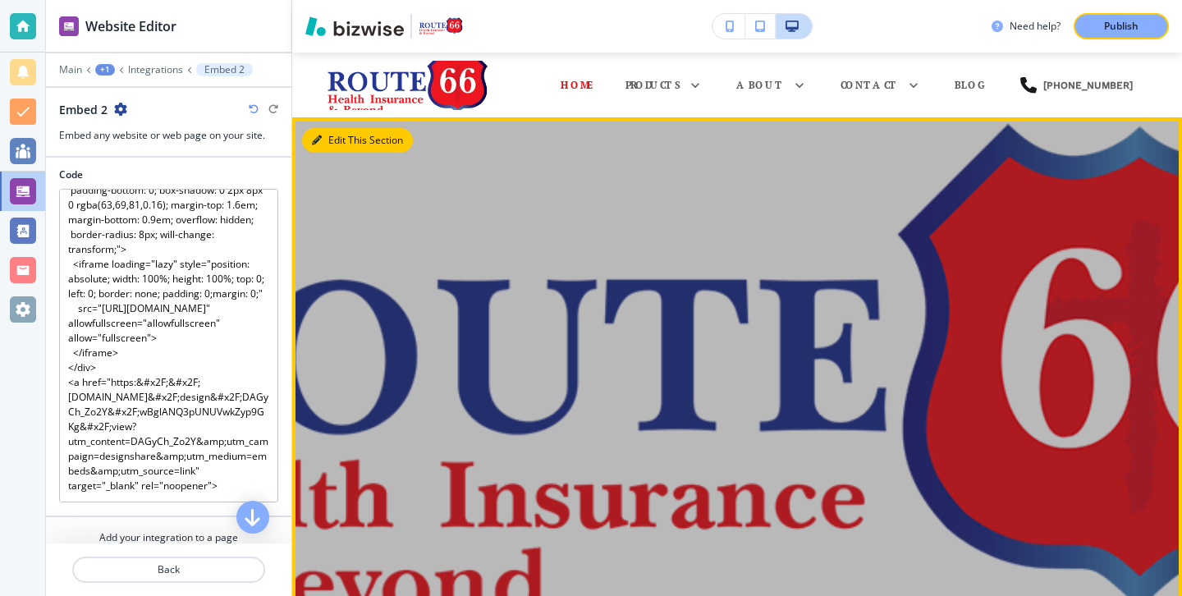
click at [318, 142] on icon "button" at bounding box center [317, 140] width 10 height 10
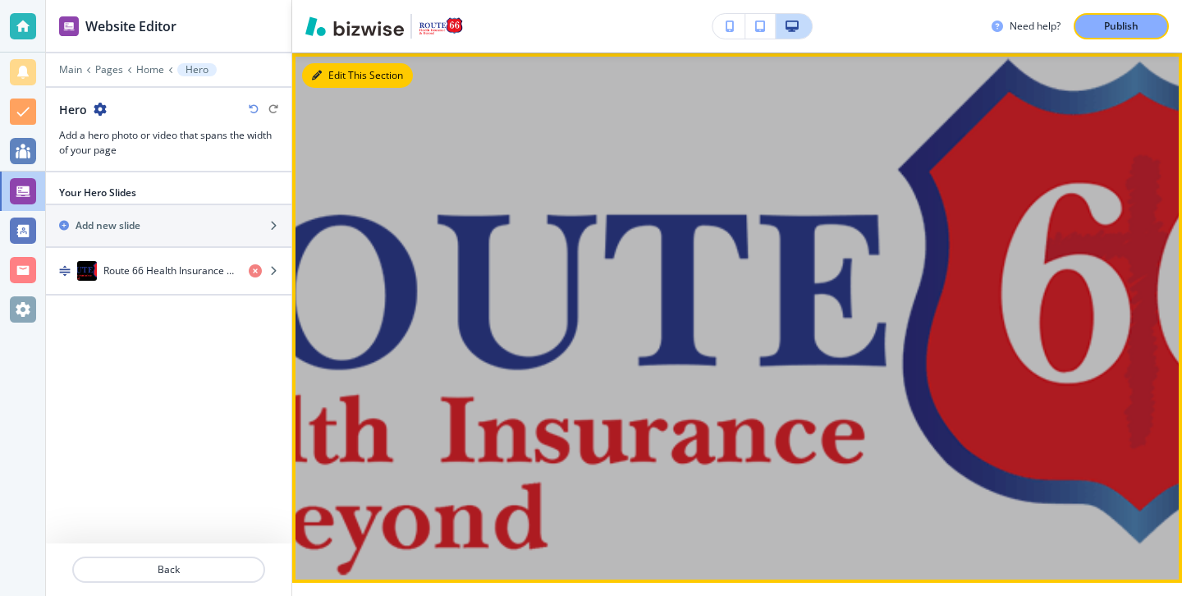
scroll to position [66, 0]
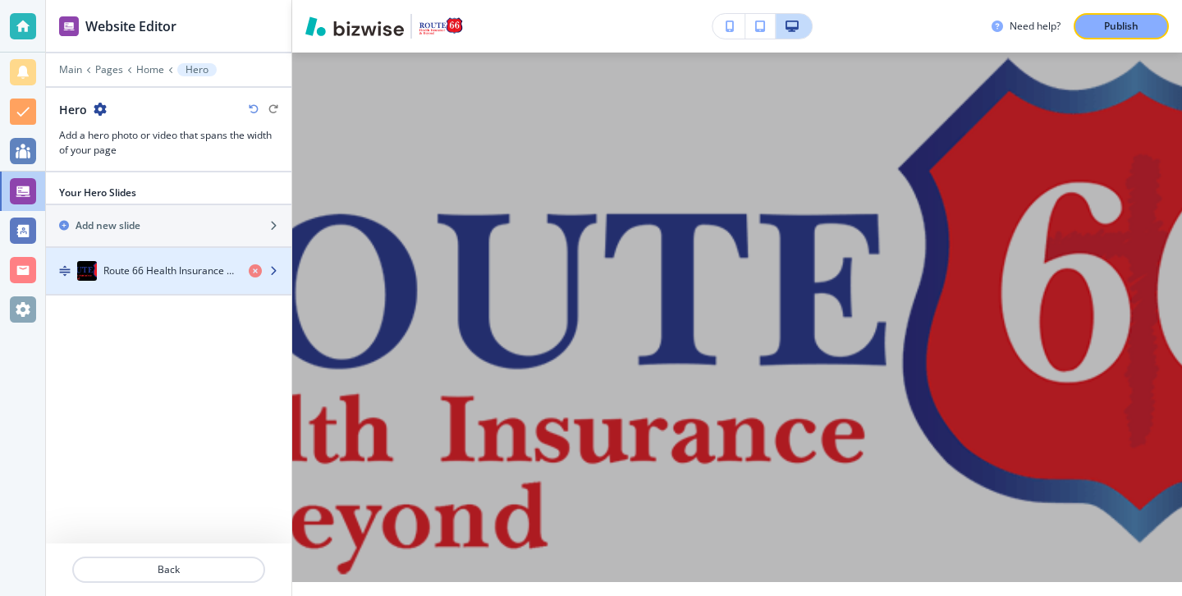
click at [198, 272] on h4 "Route 66 Health Insurance & Beyond" at bounding box center [169, 271] width 132 height 15
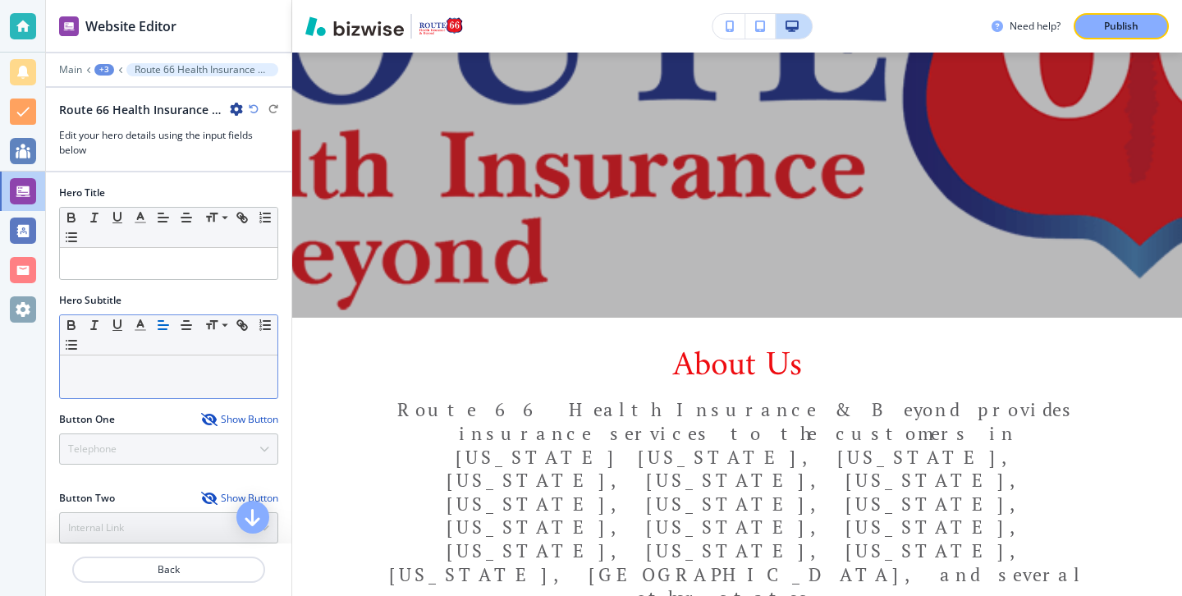
scroll to position [168, 0]
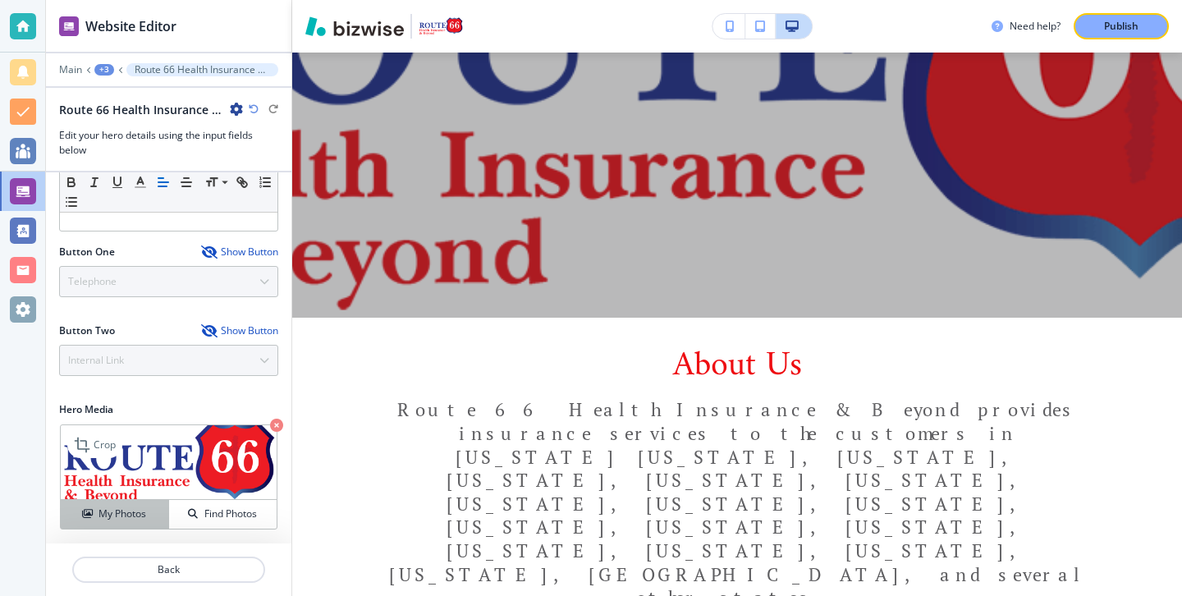
click at [140, 518] on h4 "My Photos" at bounding box center [123, 514] width 48 height 15
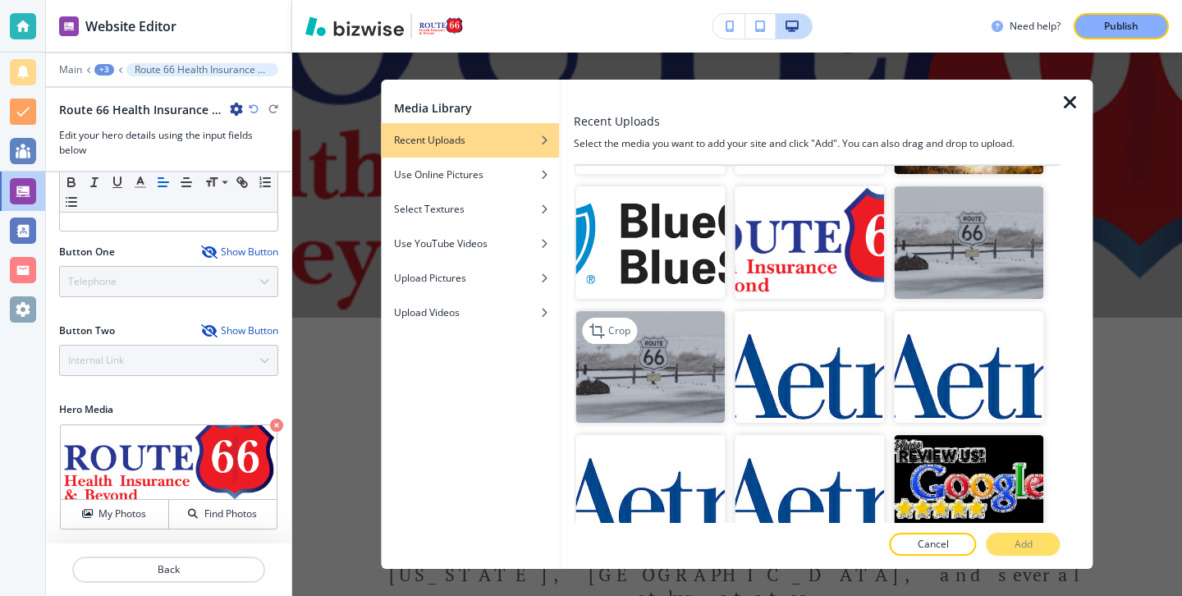
scroll to position [8830, 0]
click at [703, 365] on img "button" at bounding box center [650, 366] width 149 height 112
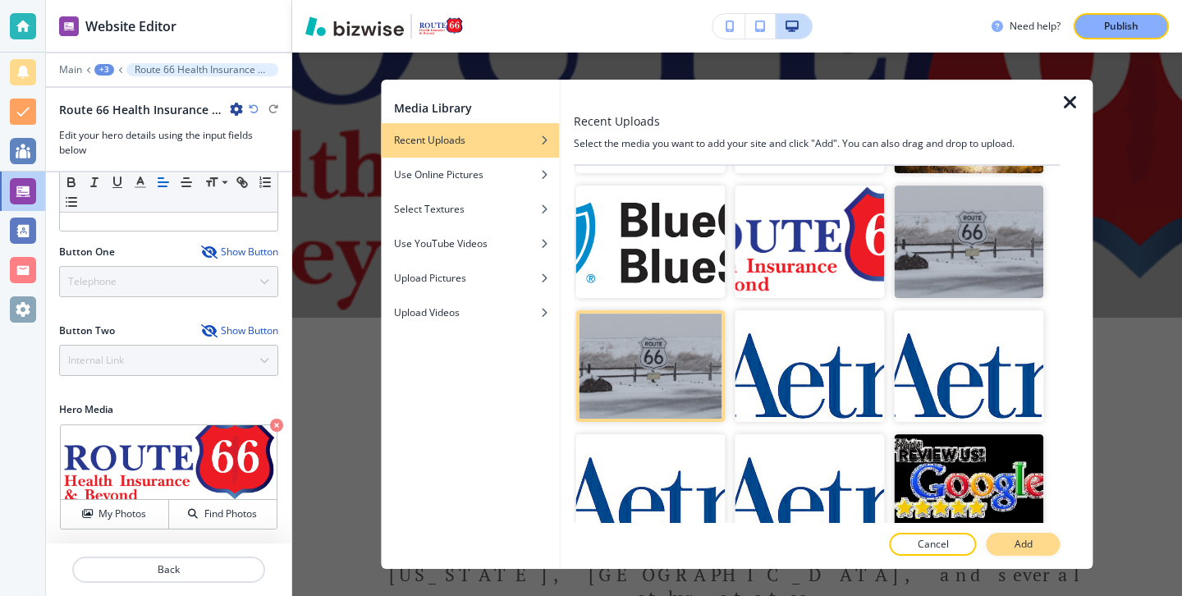
click at [1045, 551] on button "Add" at bounding box center [1024, 544] width 74 height 23
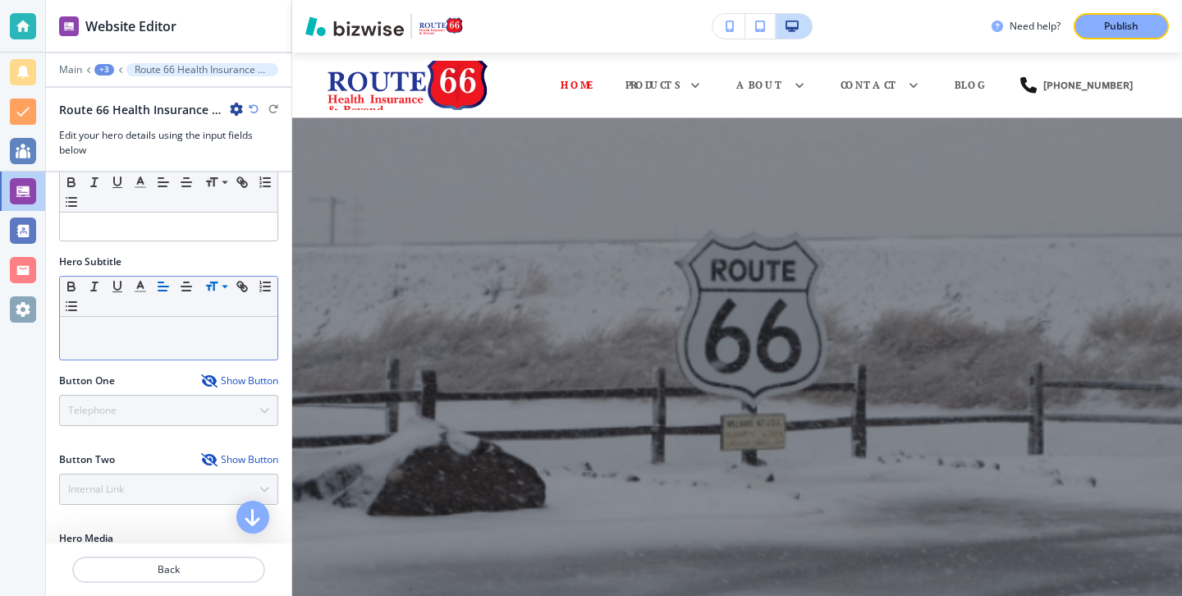
scroll to position [0, 0]
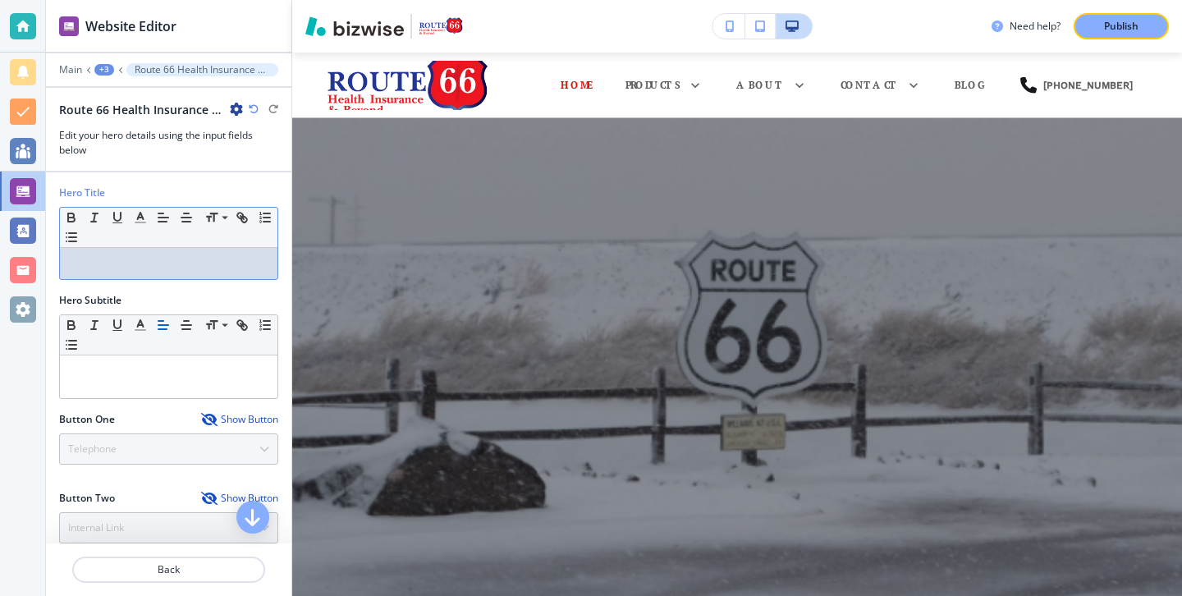
click at [206, 255] on div at bounding box center [169, 263] width 218 height 31
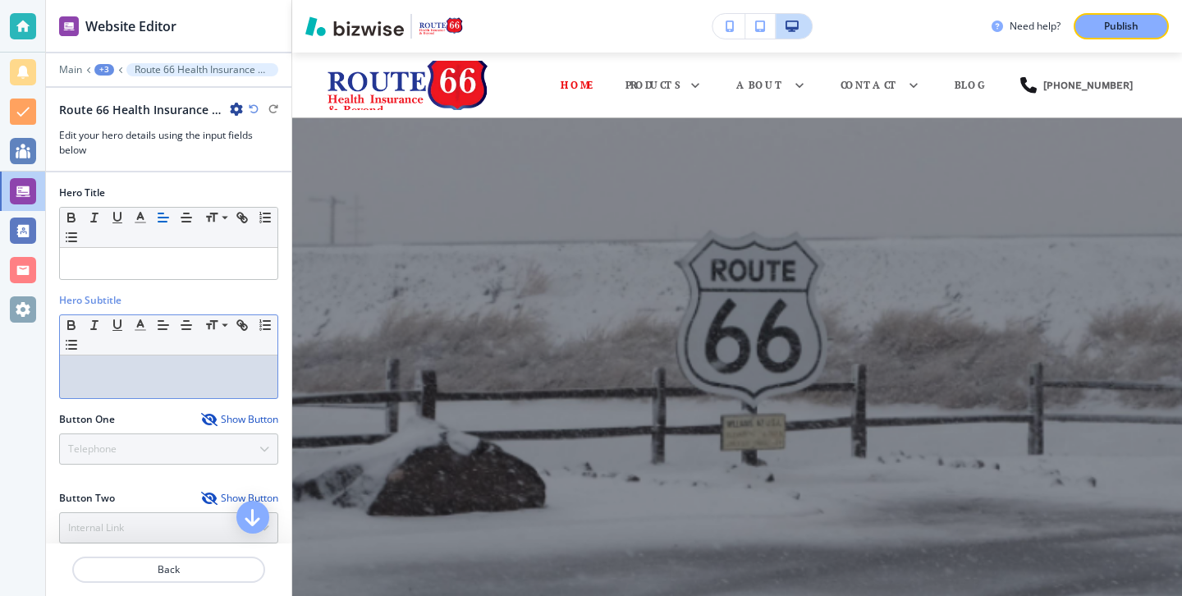
click at [103, 371] on p at bounding box center [168, 371] width 201 height 15
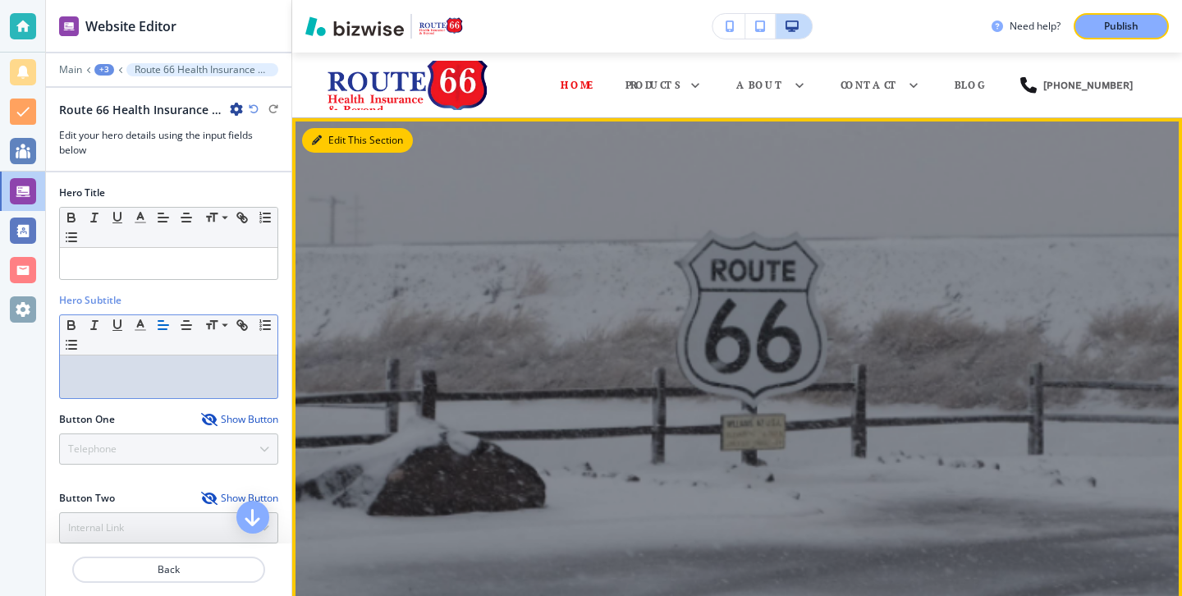
click at [343, 133] on button "Edit This Section" at bounding box center [357, 140] width 111 height 25
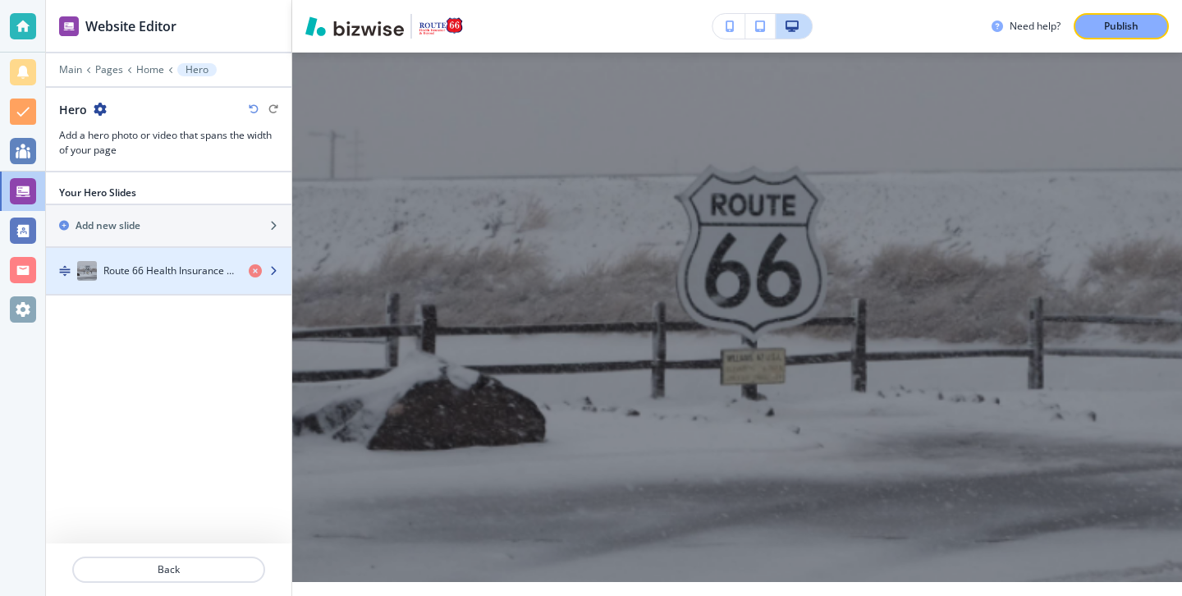
click at [157, 274] on h4 "Route 66 Health Insurance & Beyond" at bounding box center [169, 271] width 132 height 15
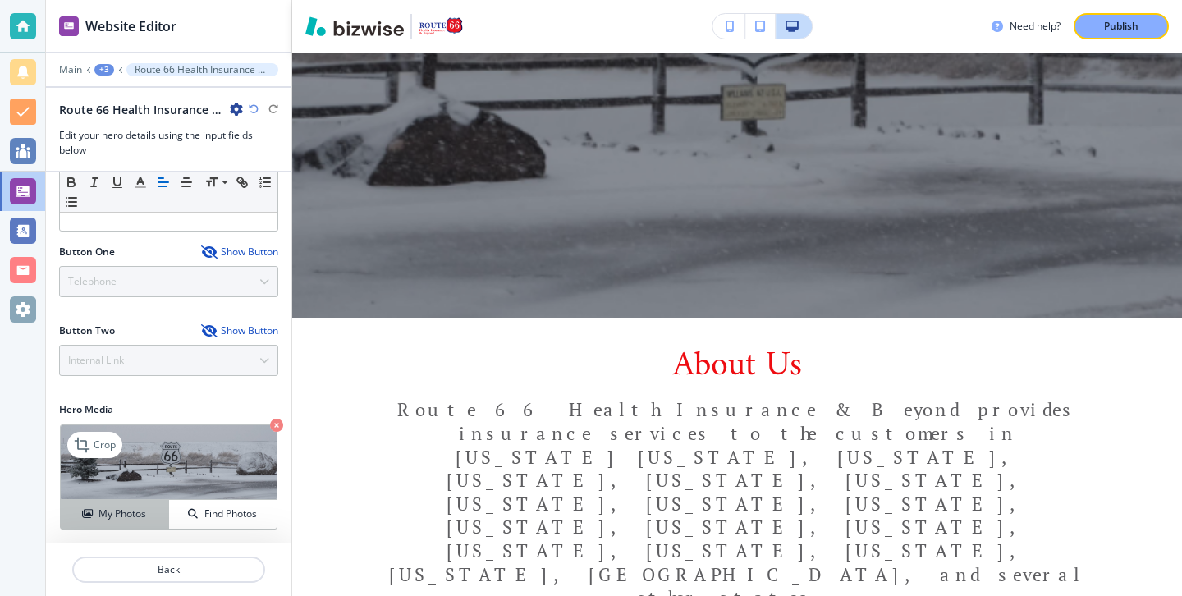
click at [135, 514] on h4 "My Photos" at bounding box center [123, 514] width 48 height 15
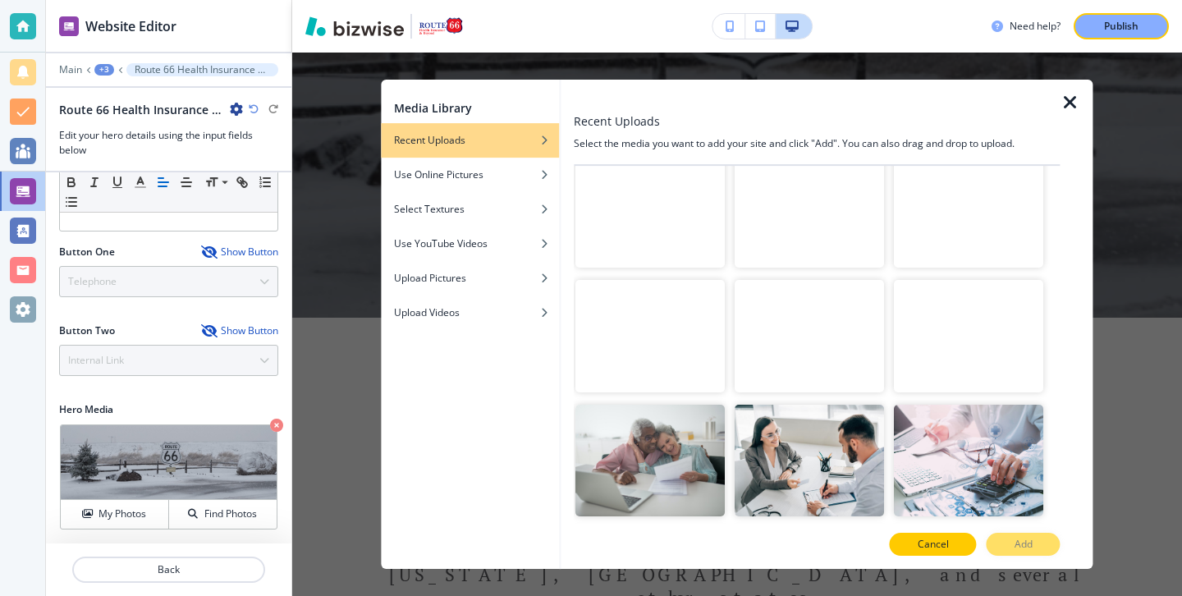
click at [953, 541] on button "Cancel" at bounding box center [933, 544] width 87 height 23
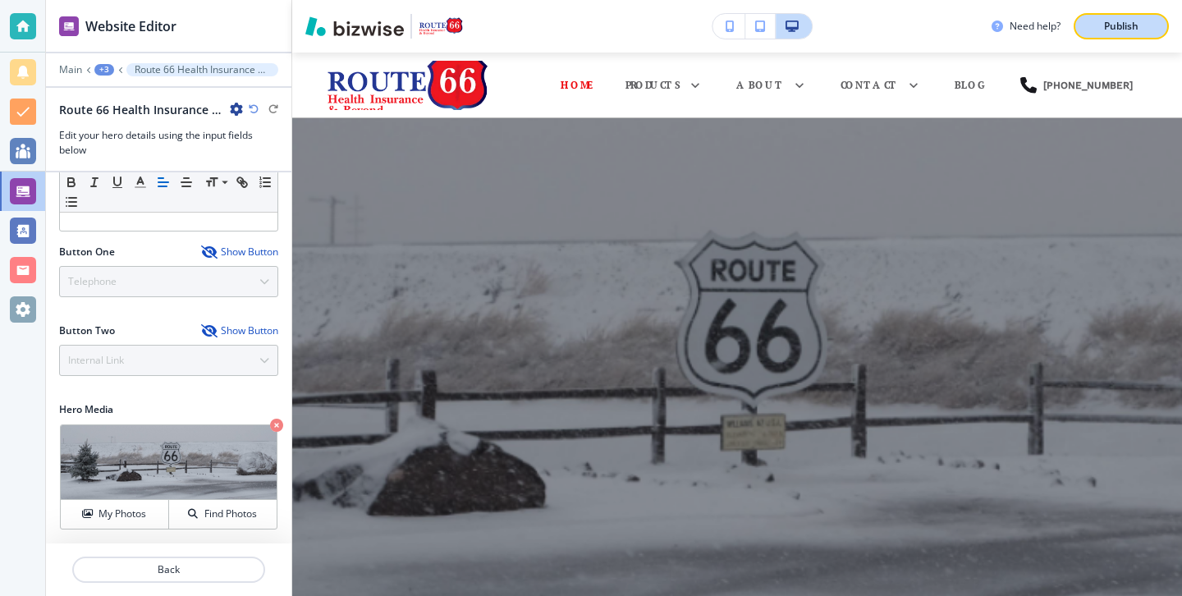
click at [1083, 34] on button "Publish" at bounding box center [1121, 26] width 95 height 26
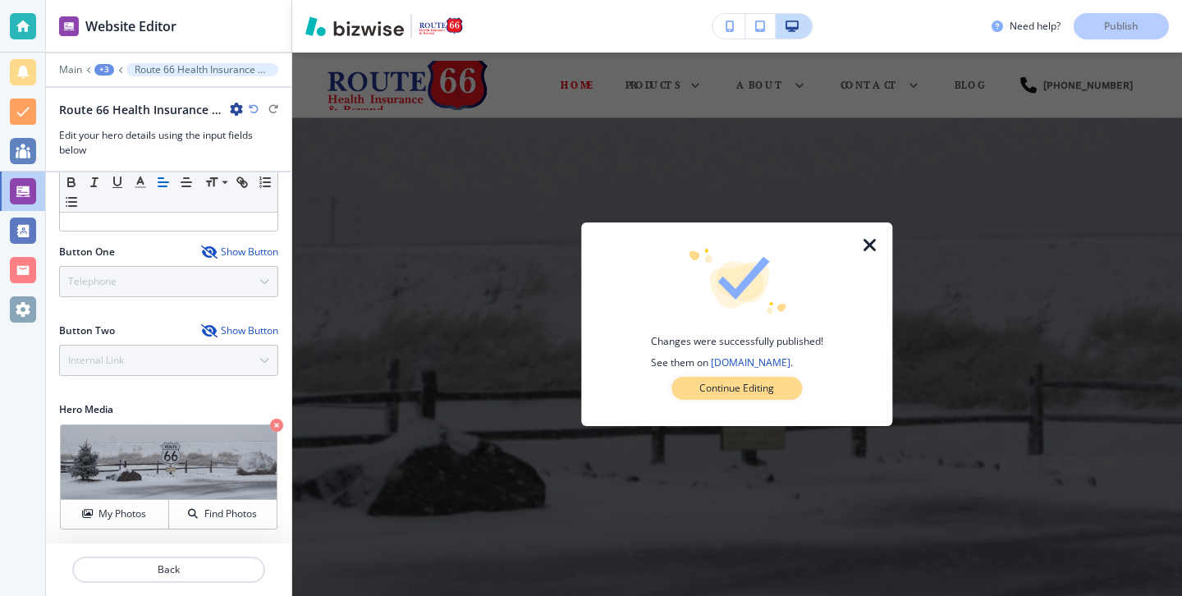
click at [787, 382] on button "Continue Editing" at bounding box center [737, 388] width 131 height 23
